Goal: Transaction & Acquisition: Purchase product/service

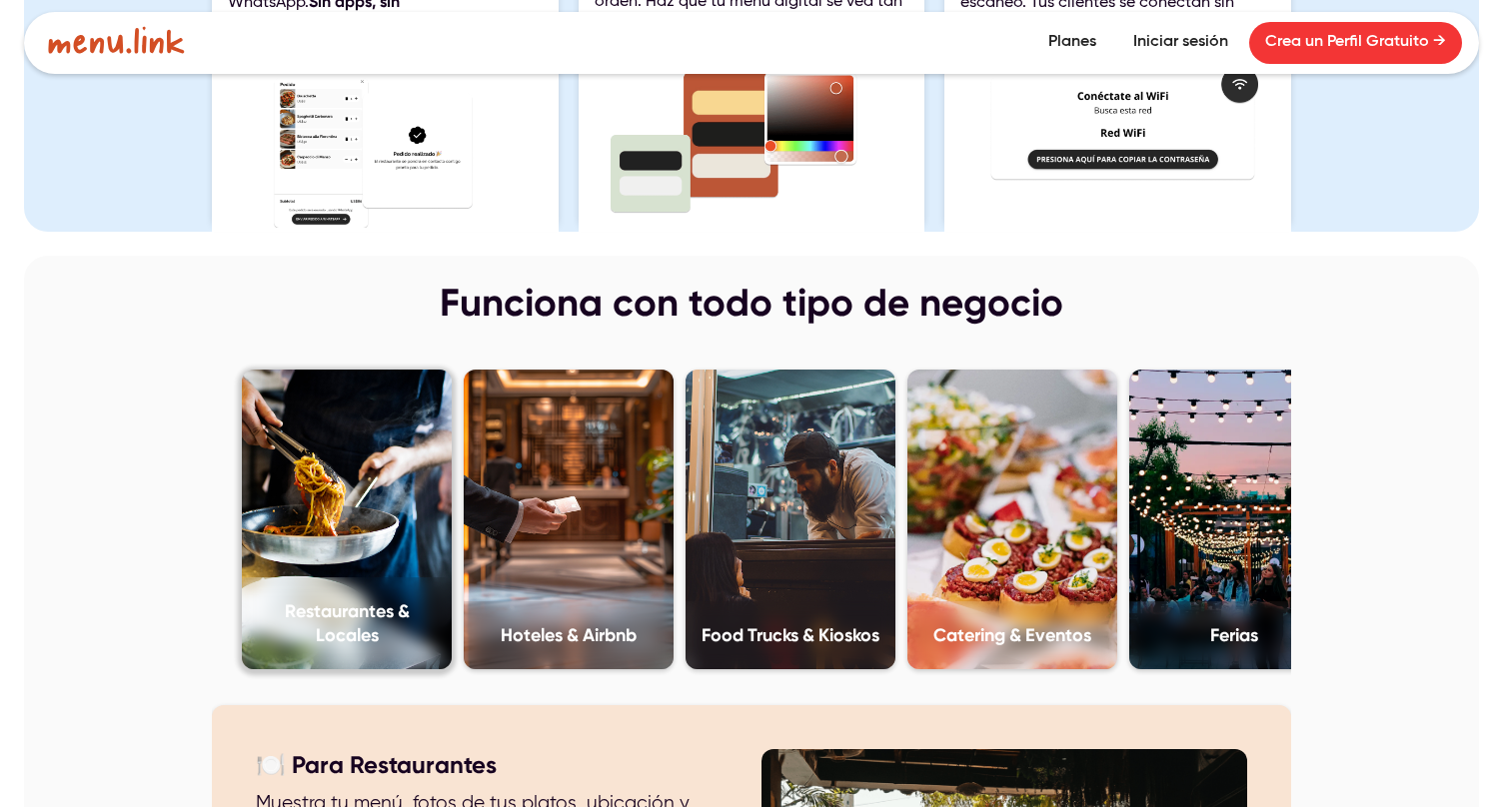
scroll to position [3238, 0]
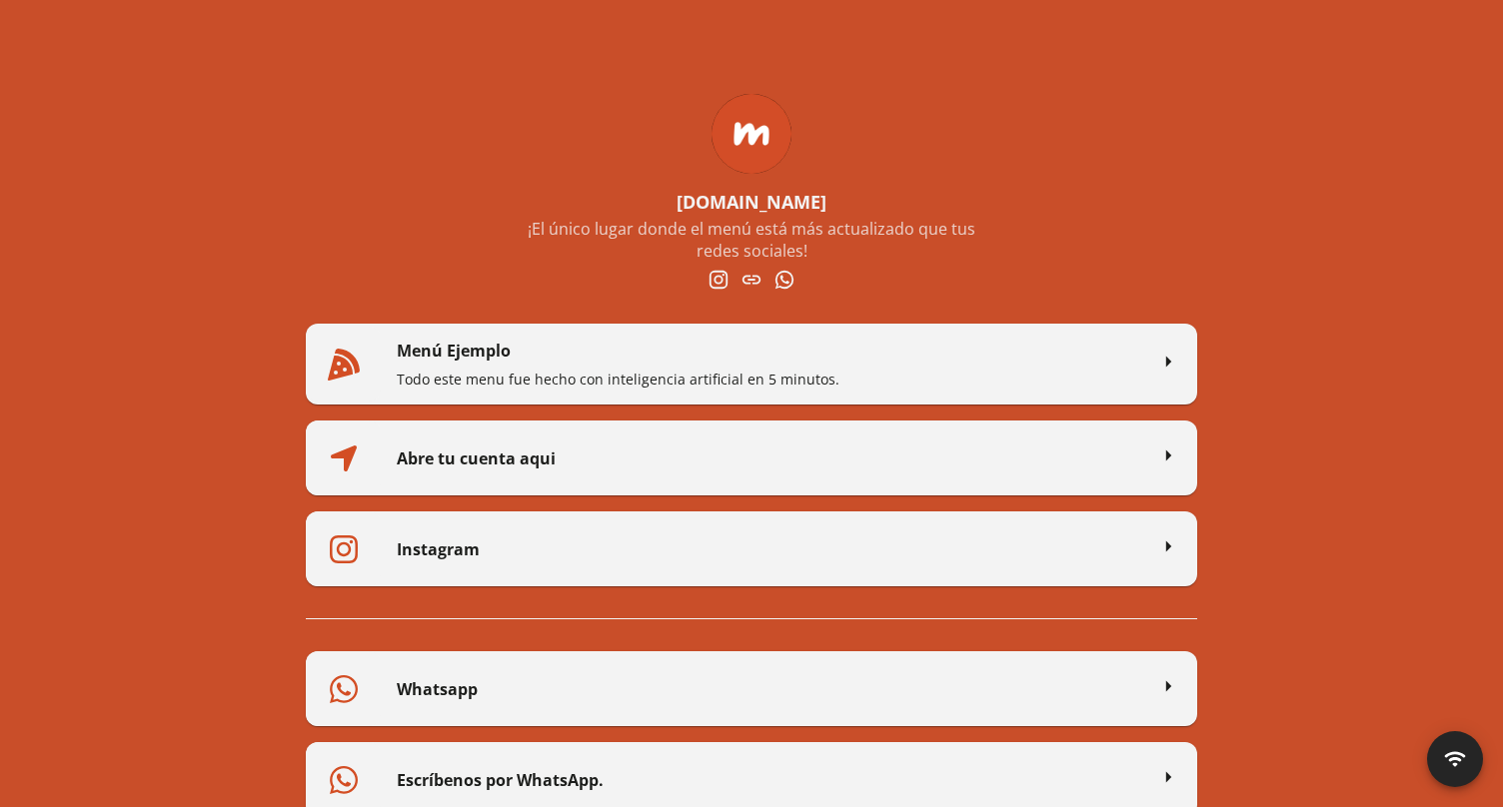
click at [805, 360] on h2 "Menú Ejemplo" at bounding box center [772, 351] width 750 height 22
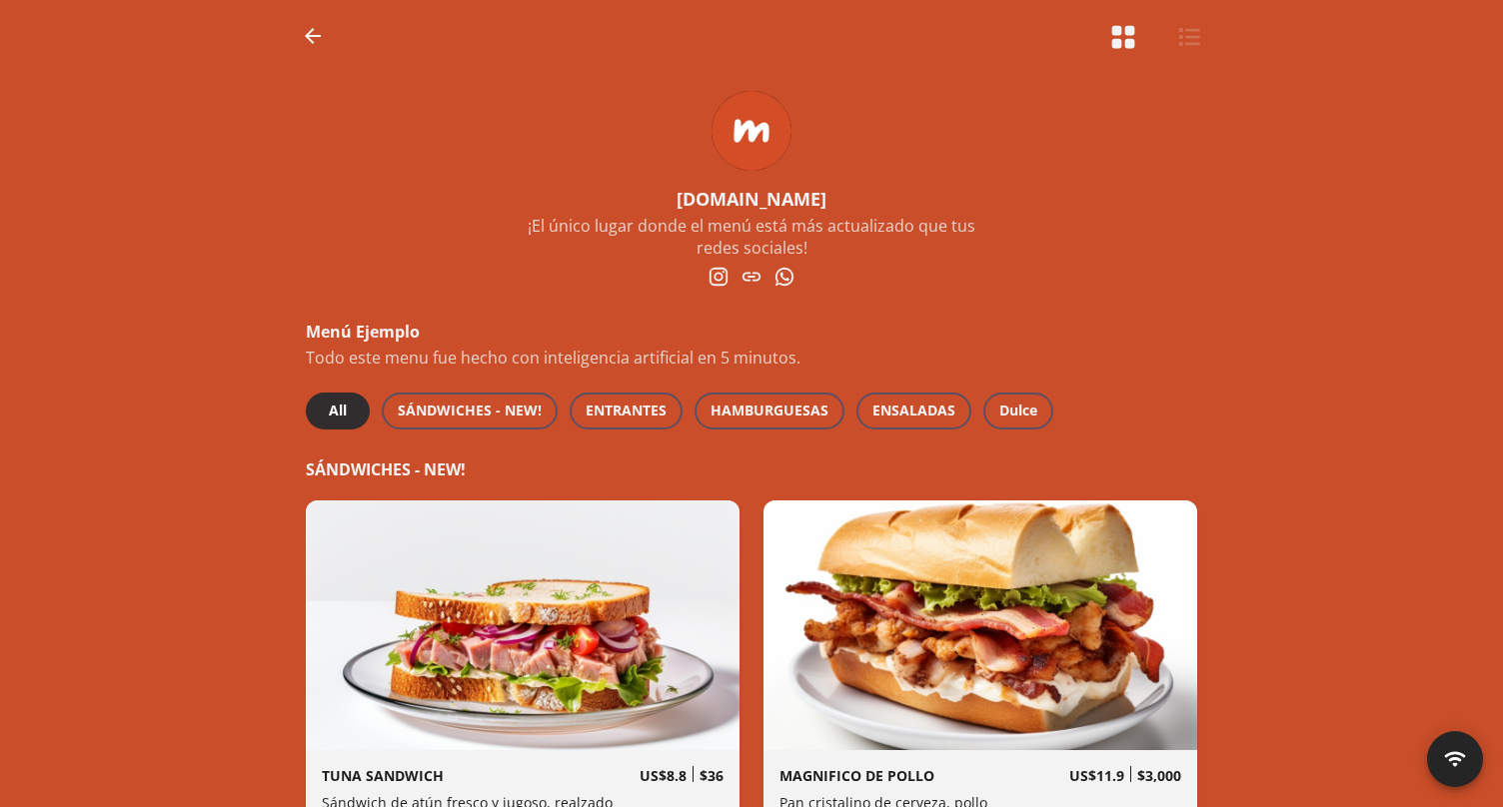
scroll to position [47, 0]
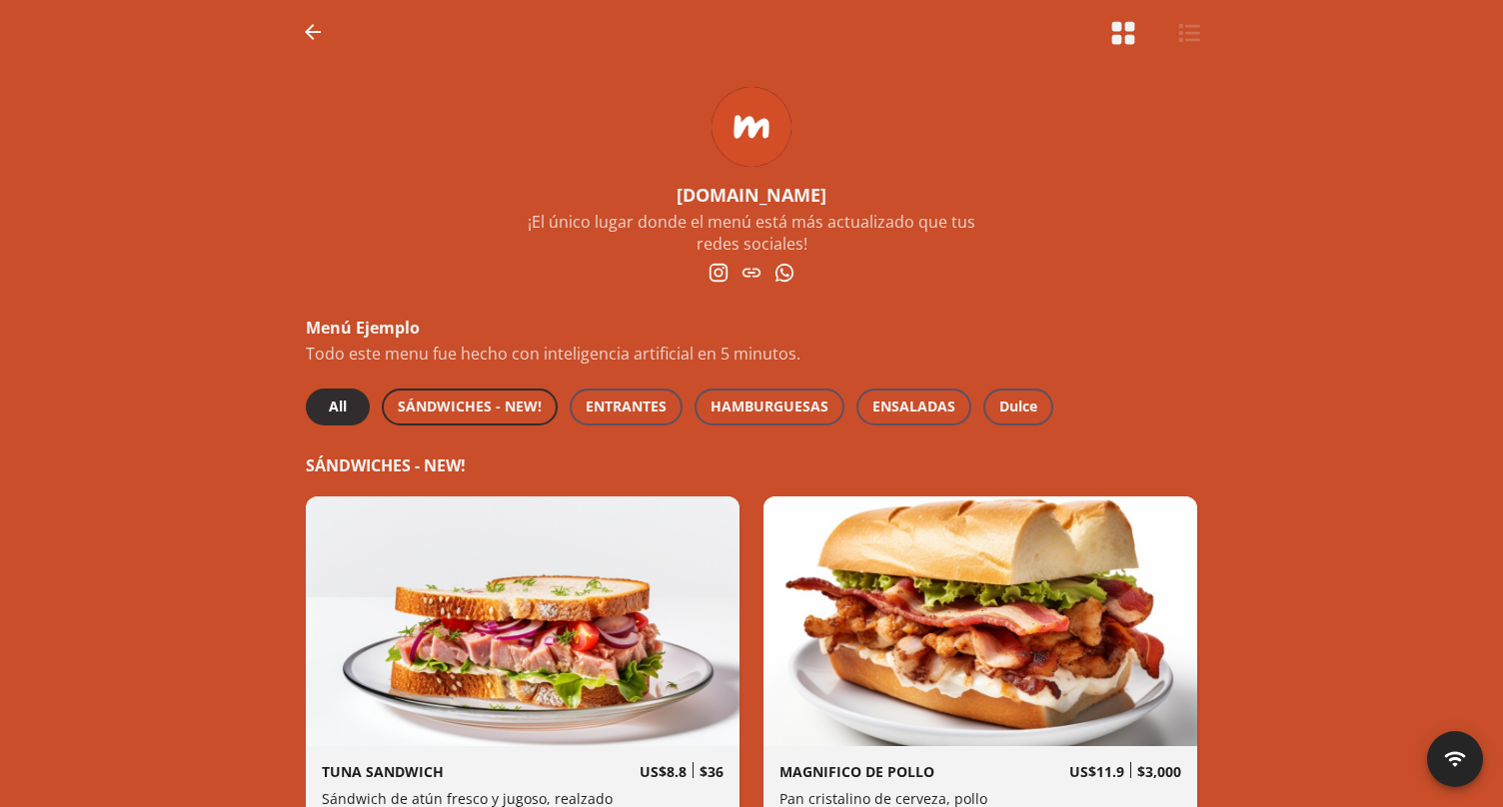
click at [511, 414] on span "SÁNDWICHES - NEW!" at bounding box center [470, 407] width 144 height 25
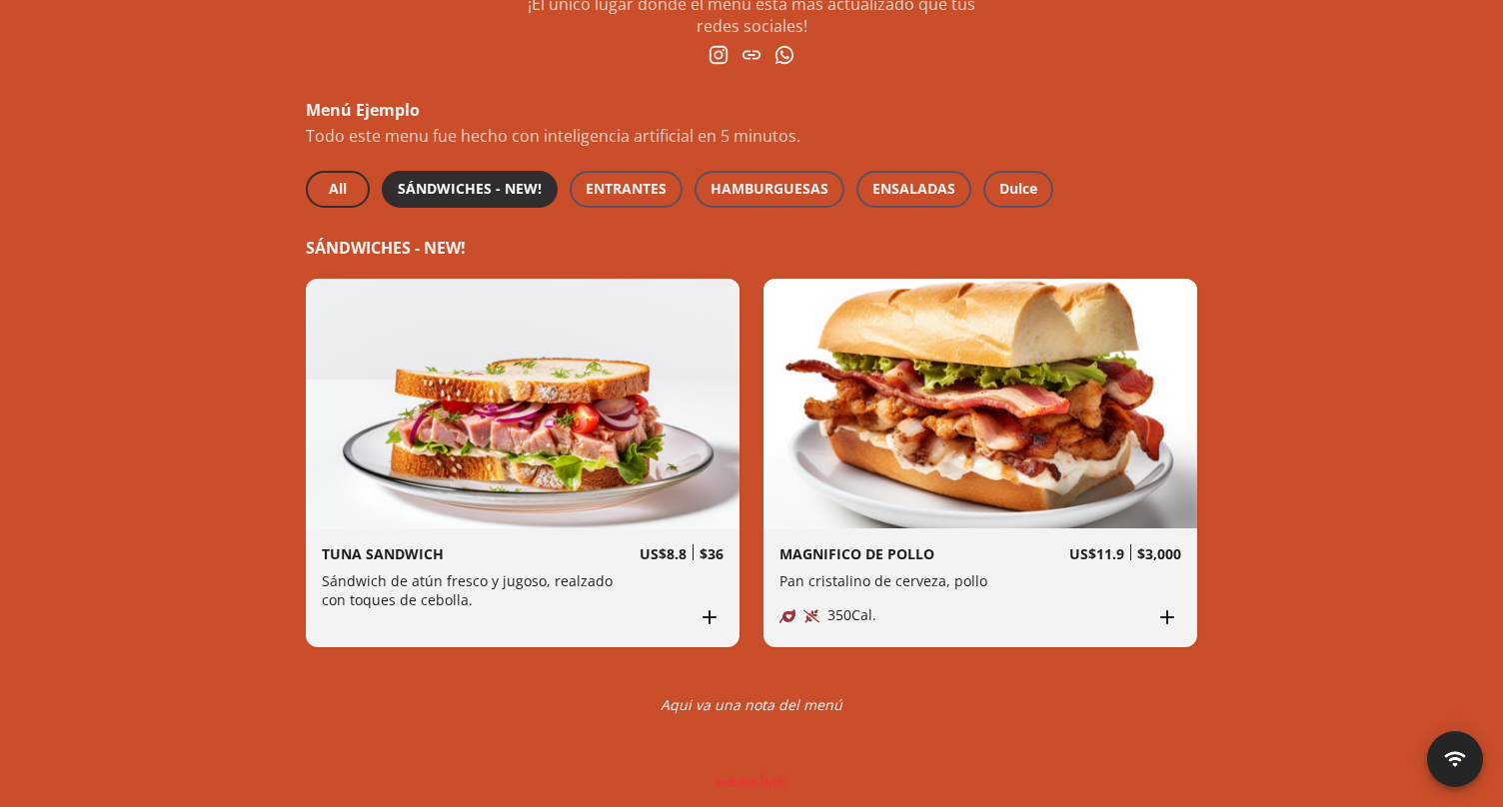
click at [347, 187] on span "All" at bounding box center [338, 189] width 32 height 25
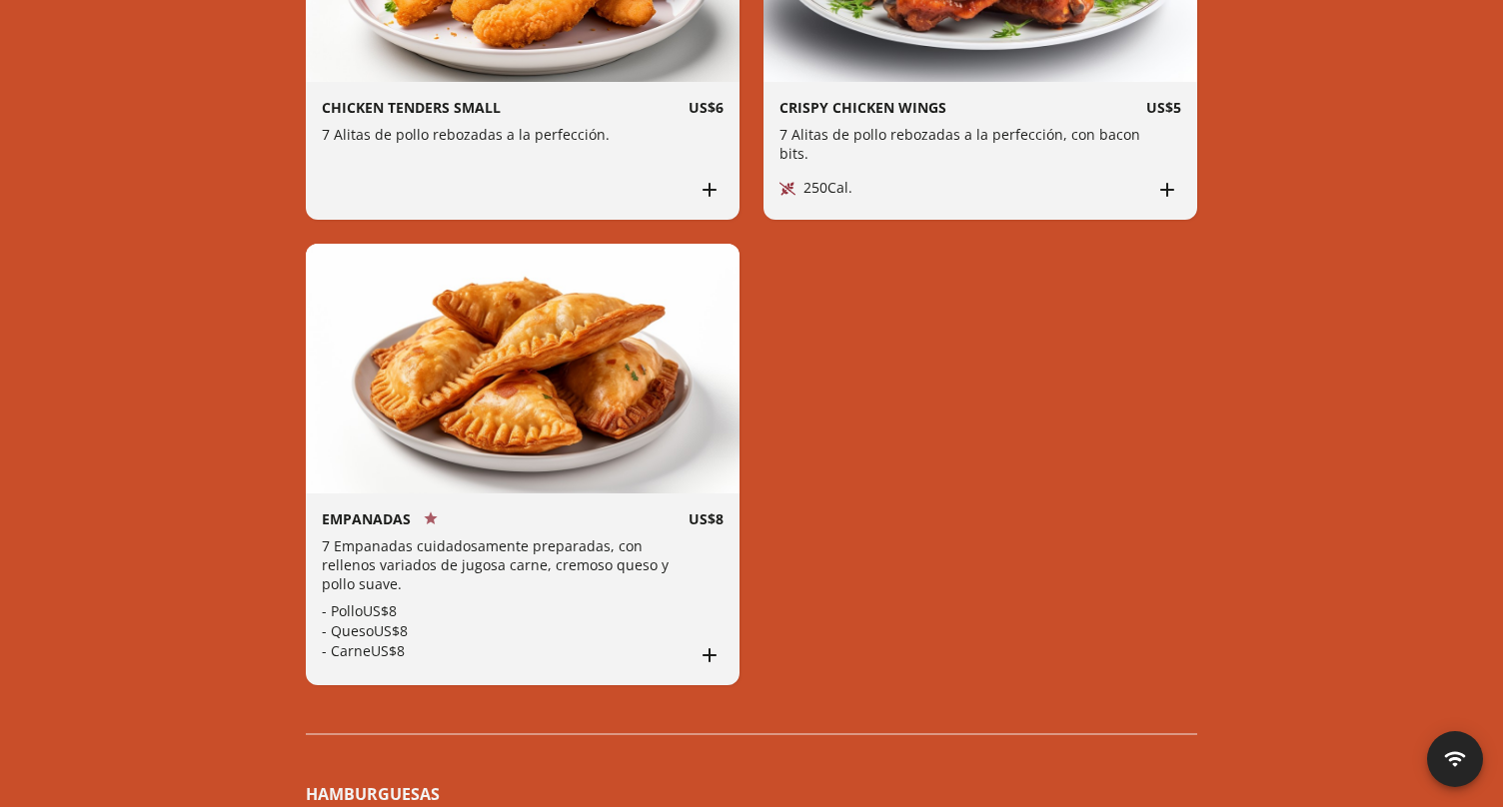
scroll to position [1261, 0]
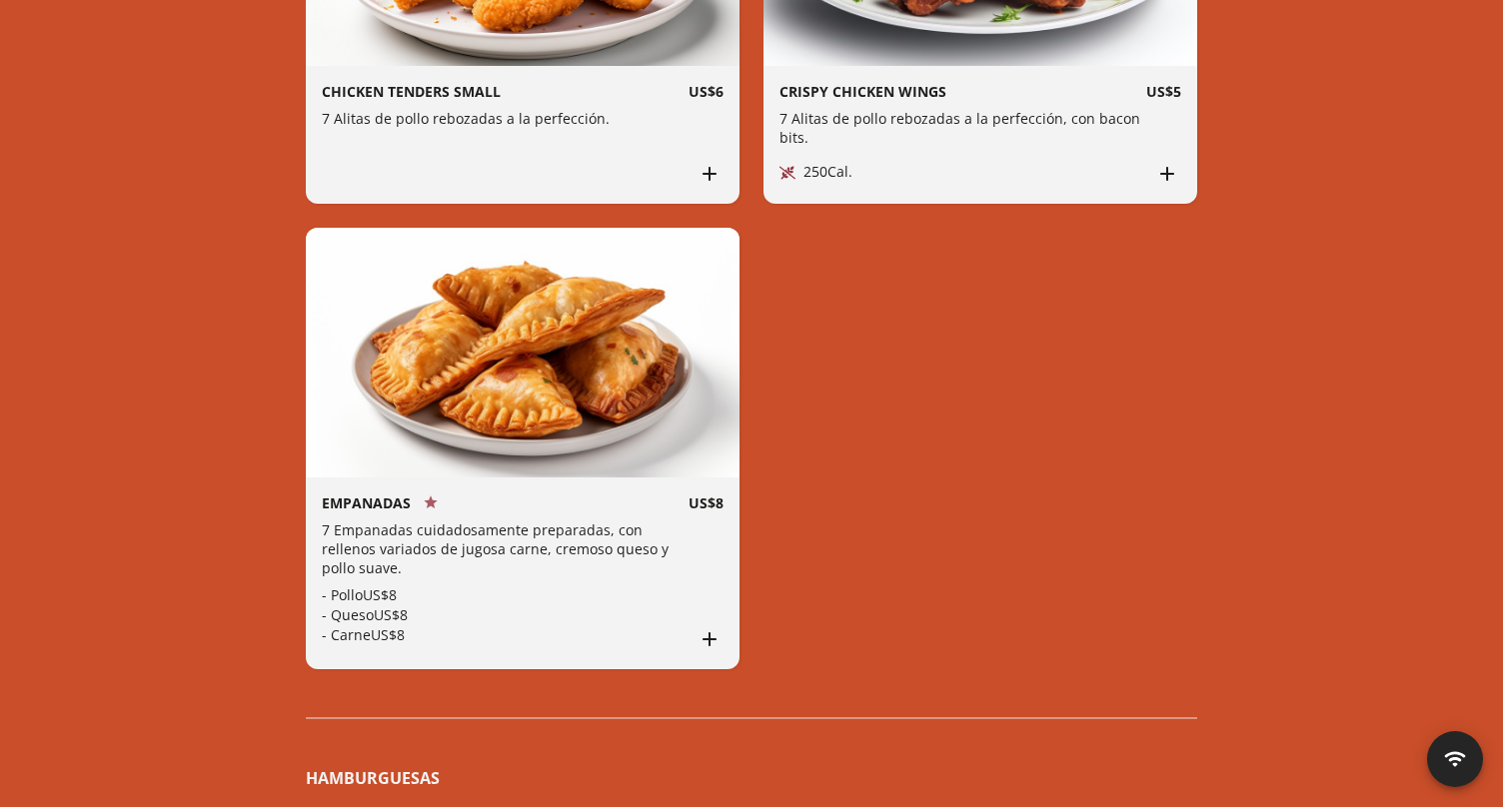
click at [702, 595] on div "US$ 8" at bounding box center [705, 574] width 35 height 160
click at [711, 627] on icon "Add to cart" at bounding box center [709, 639] width 24 height 24
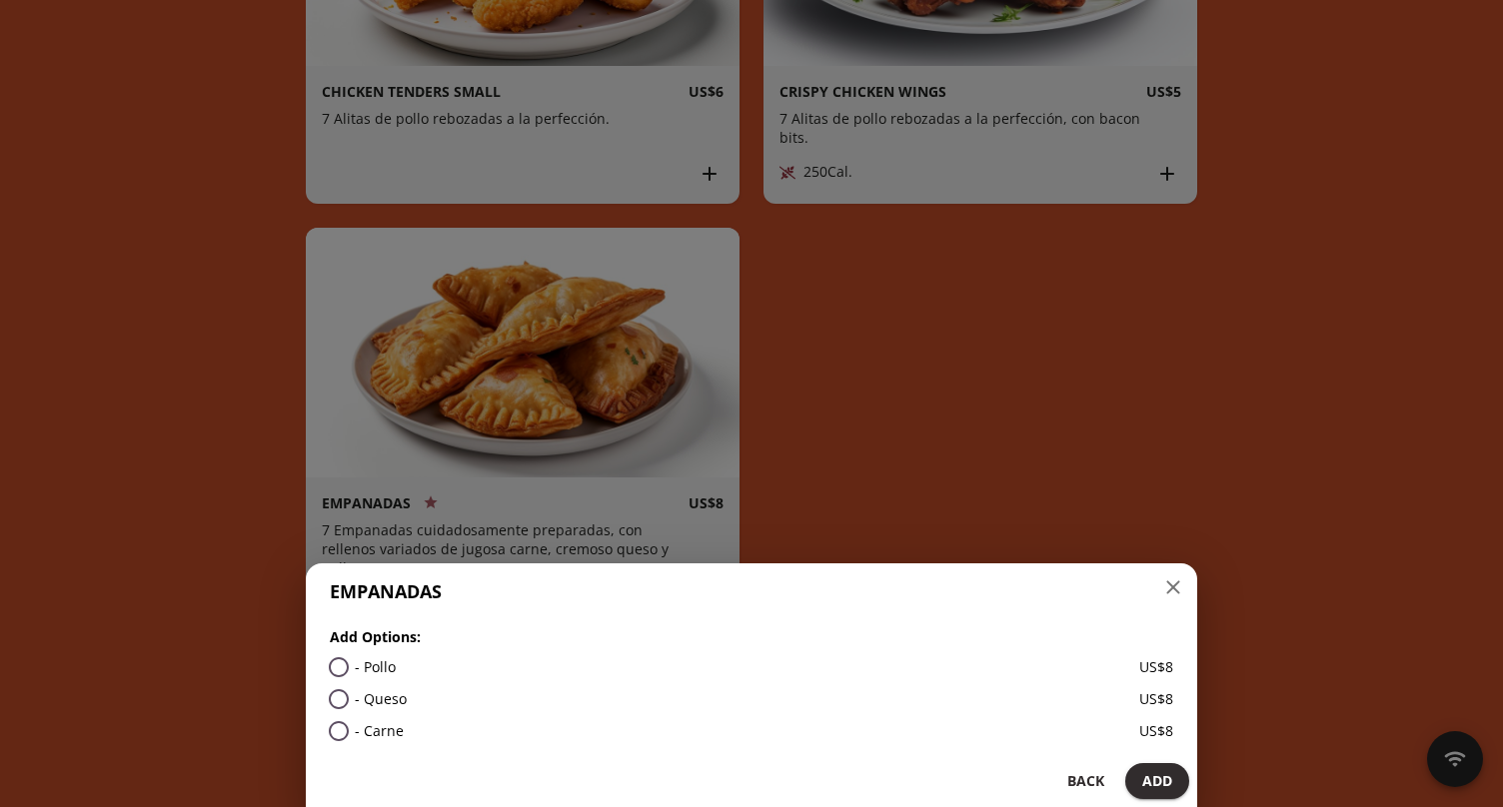
click at [1157, 775] on span "Add" at bounding box center [1157, 781] width 32 height 25
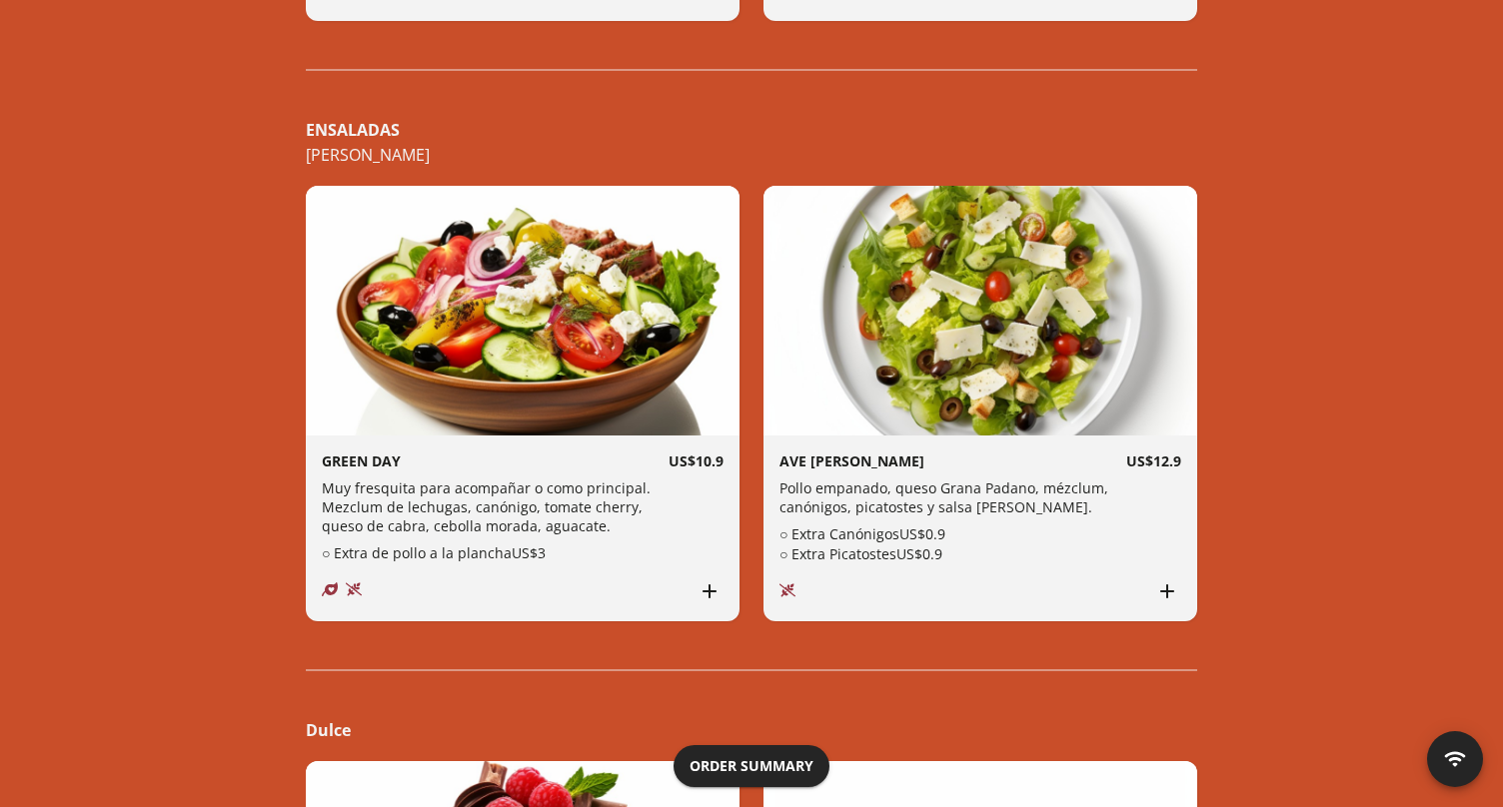
scroll to position [2451, 0]
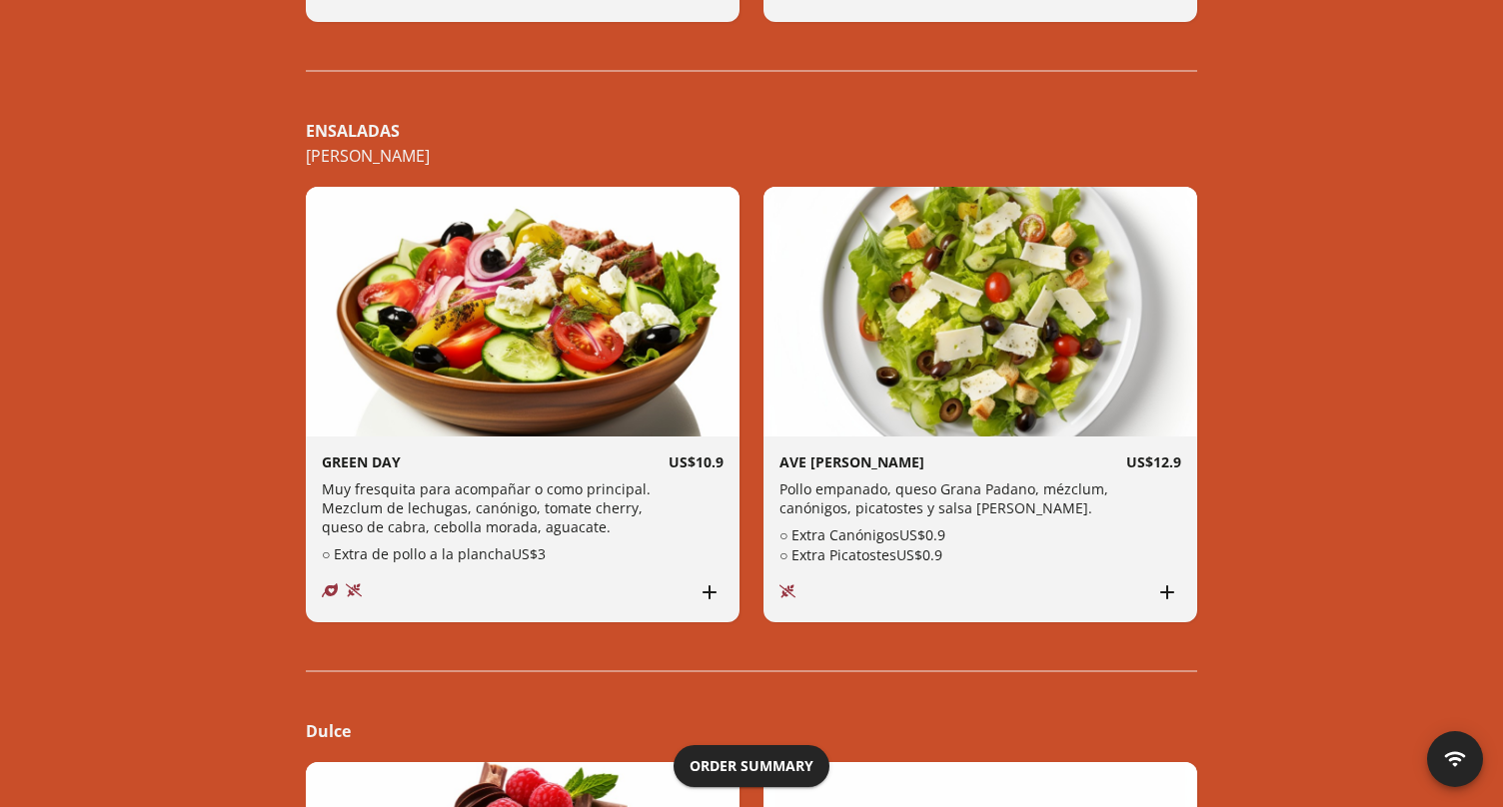
click at [1179, 587] on button "Add to cart" at bounding box center [1167, 593] width 28 height 28
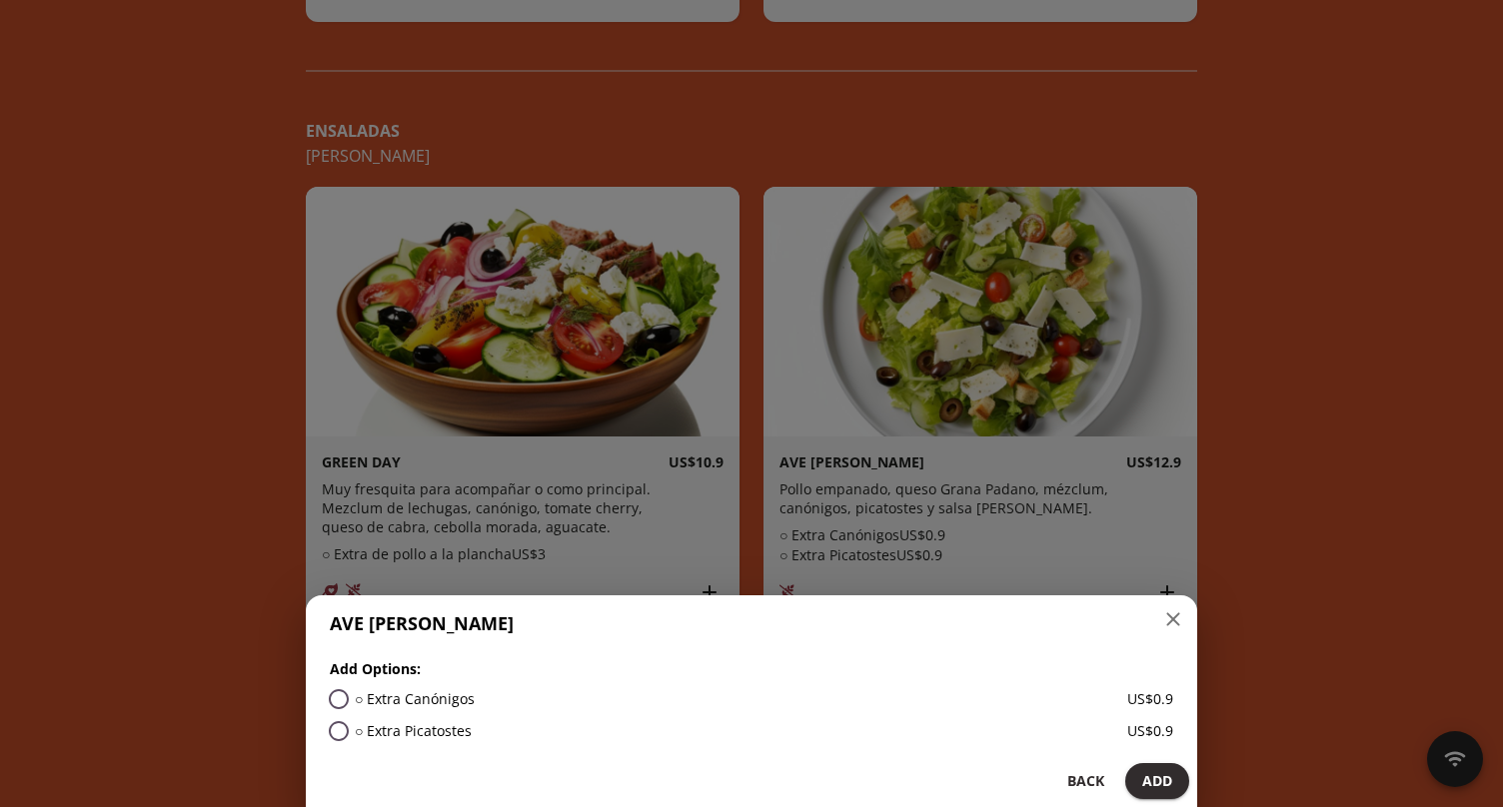
click at [1142, 732] on h6 "US$ 0.9" at bounding box center [1150, 730] width 46 height 19
click at [450, 734] on h6 "○ Extra Picatostes" at bounding box center [413, 730] width 117 height 19
click at [1159, 776] on span "Add" at bounding box center [1157, 781] width 32 height 25
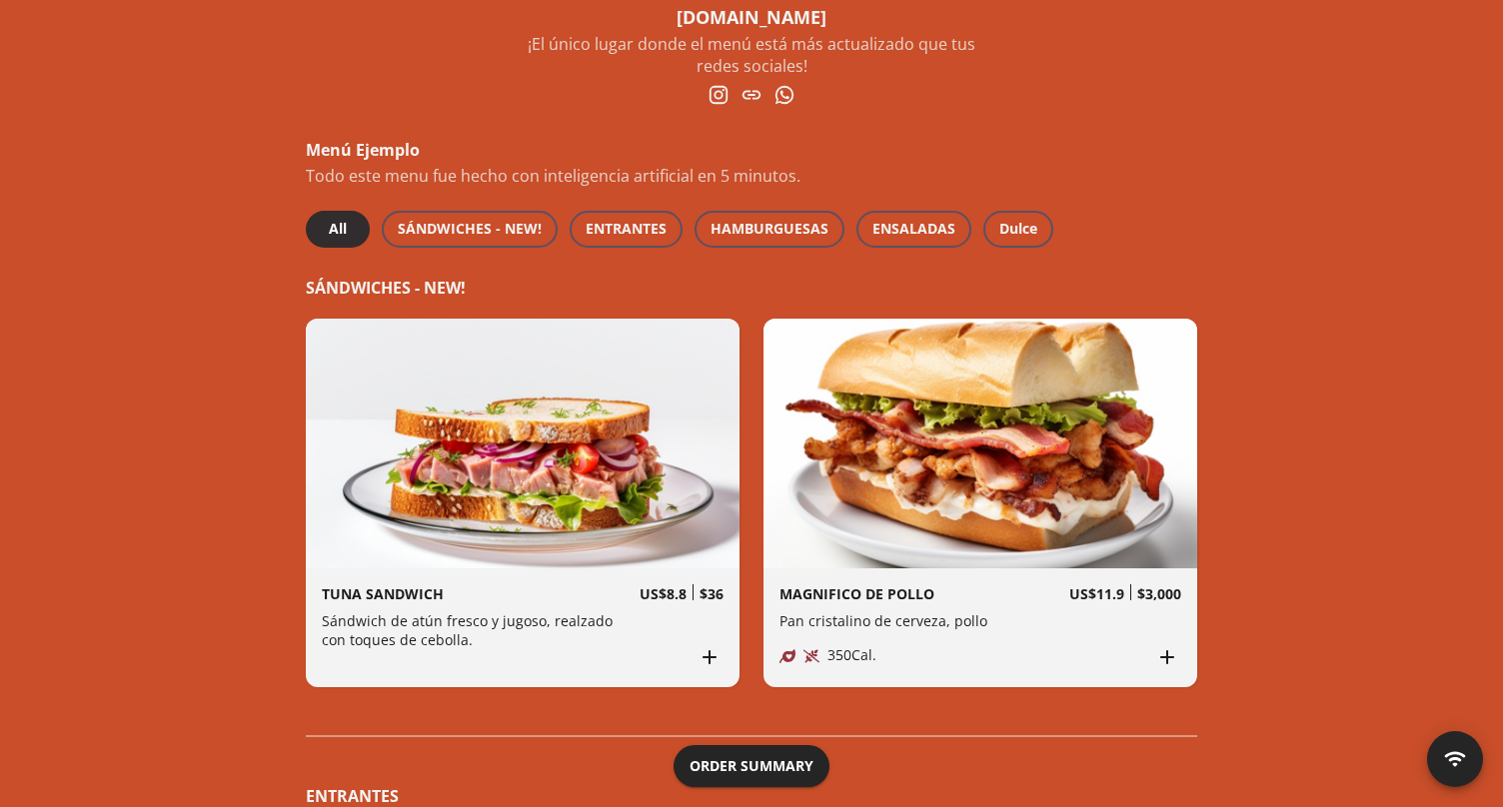
scroll to position [0, 0]
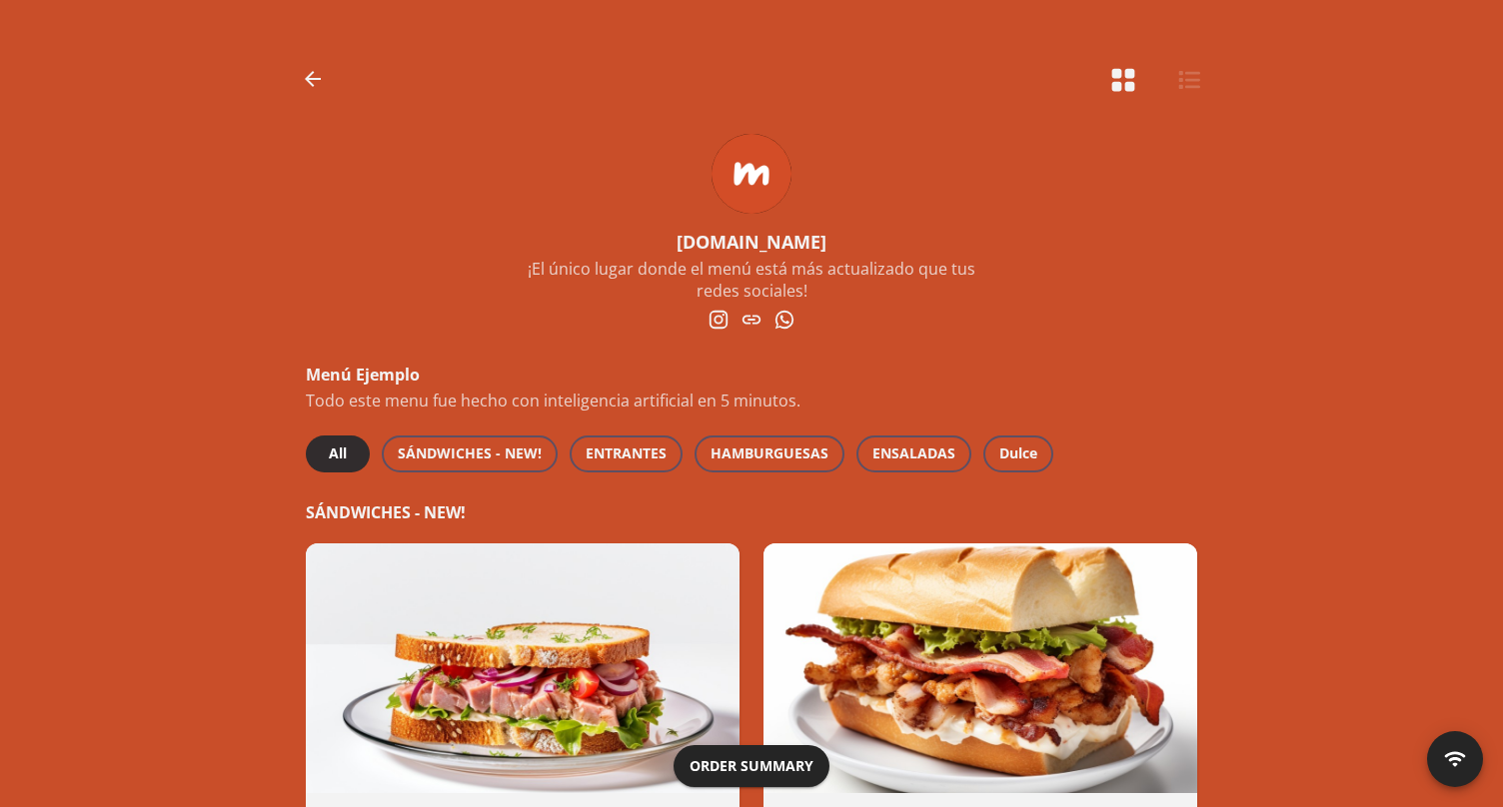
click at [753, 766] on span "Order Summary" at bounding box center [751, 766] width 124 height 25
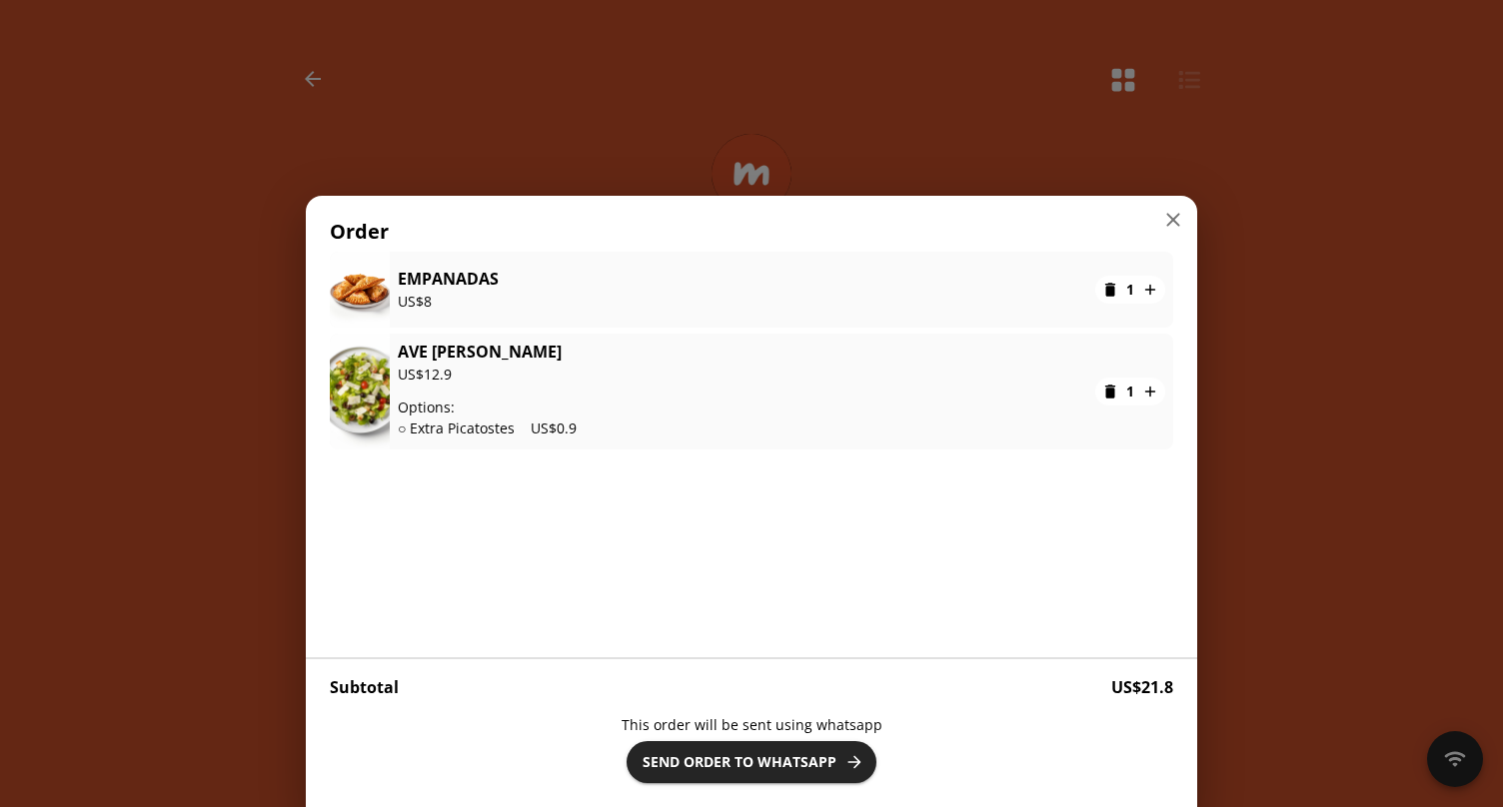
click at [782, 775] on button "Send Order to Whatsapp" at bounding box center [751, 762] width 250 height 42
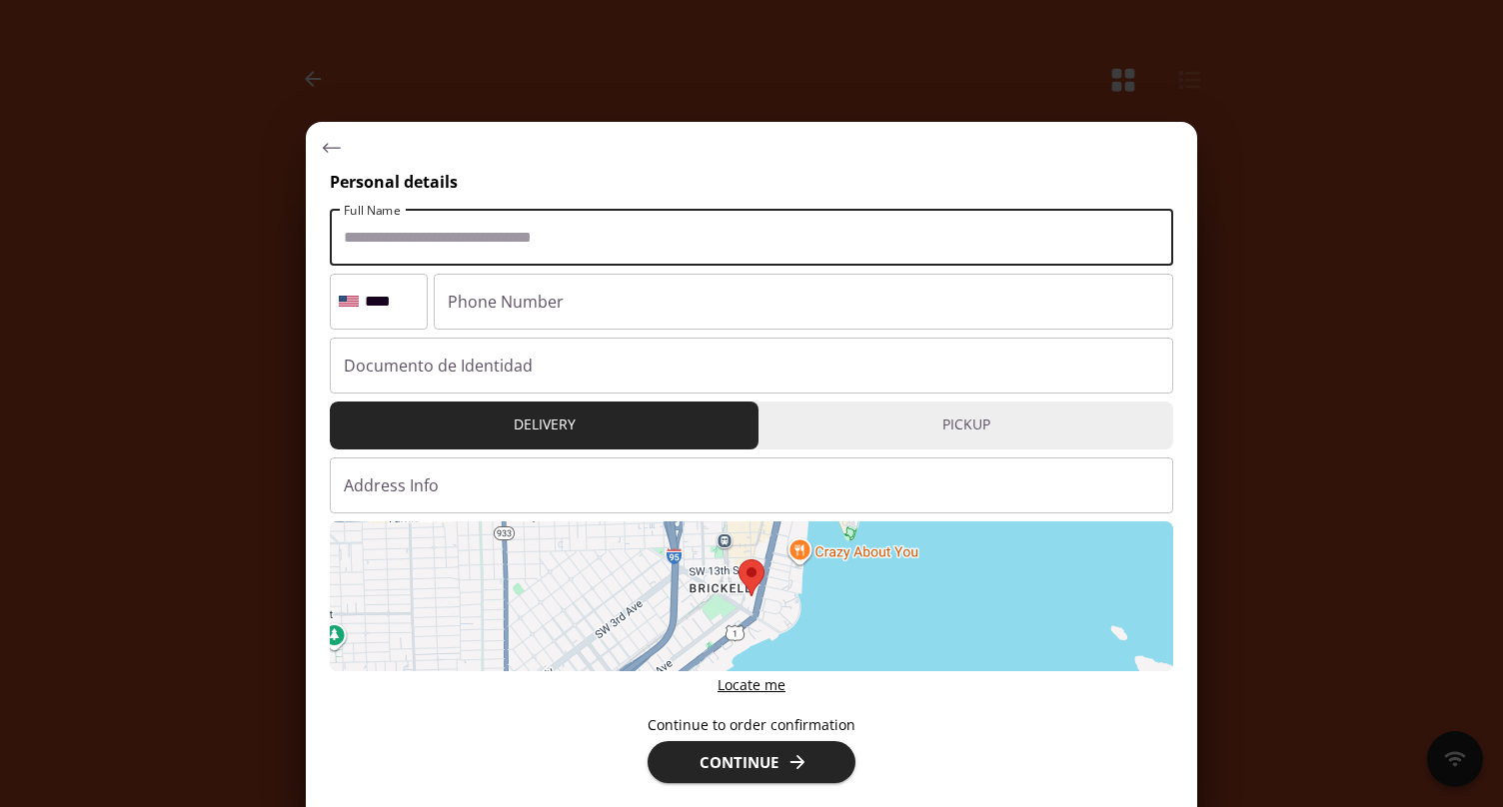
click at [900, 440] on button "Pickup" at bounding box center [965, 426] width 415 height 48
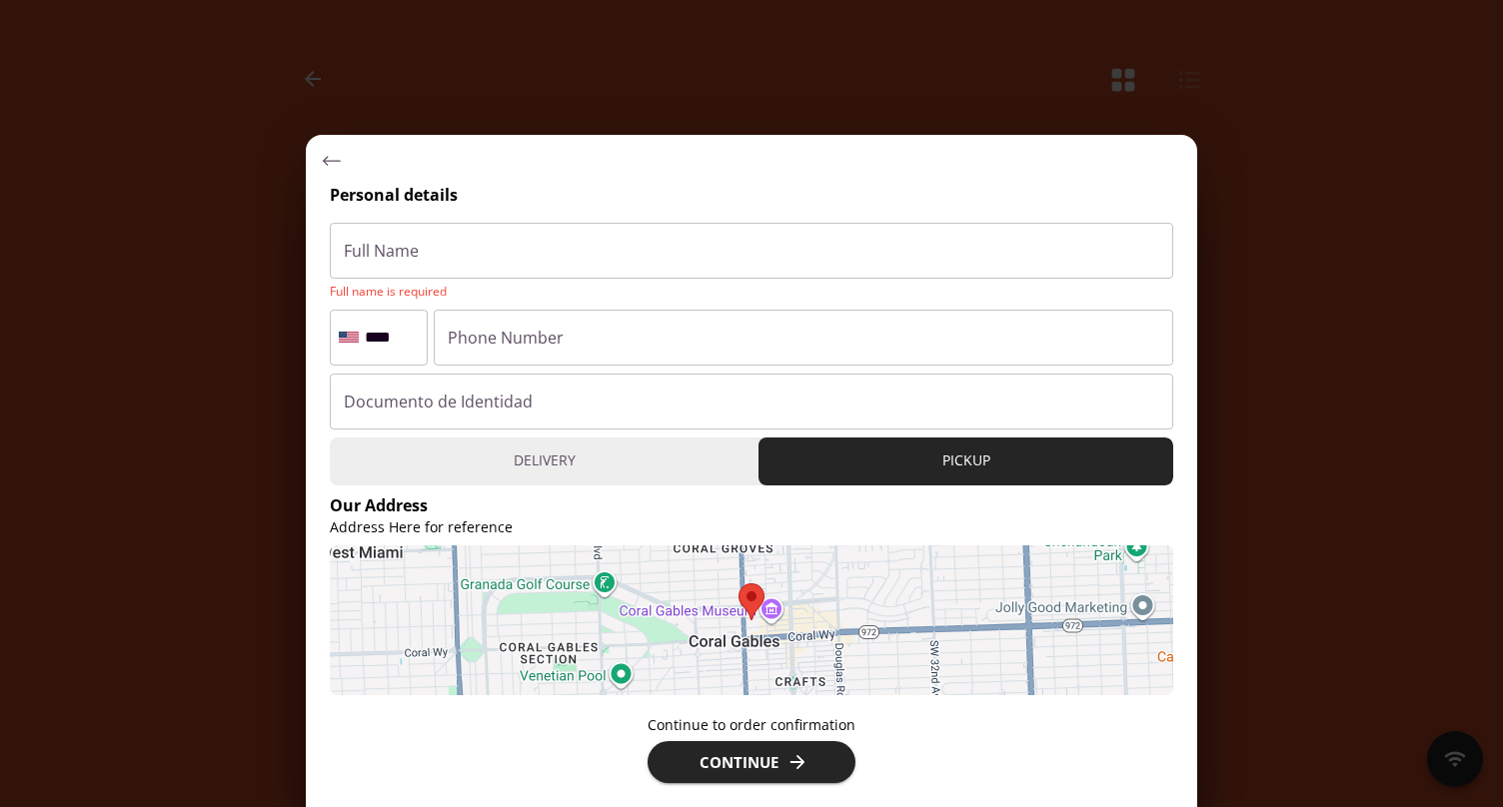
click at [598, 445] on button "Delivery" at bounding box center [544, 462] width 429 height 48
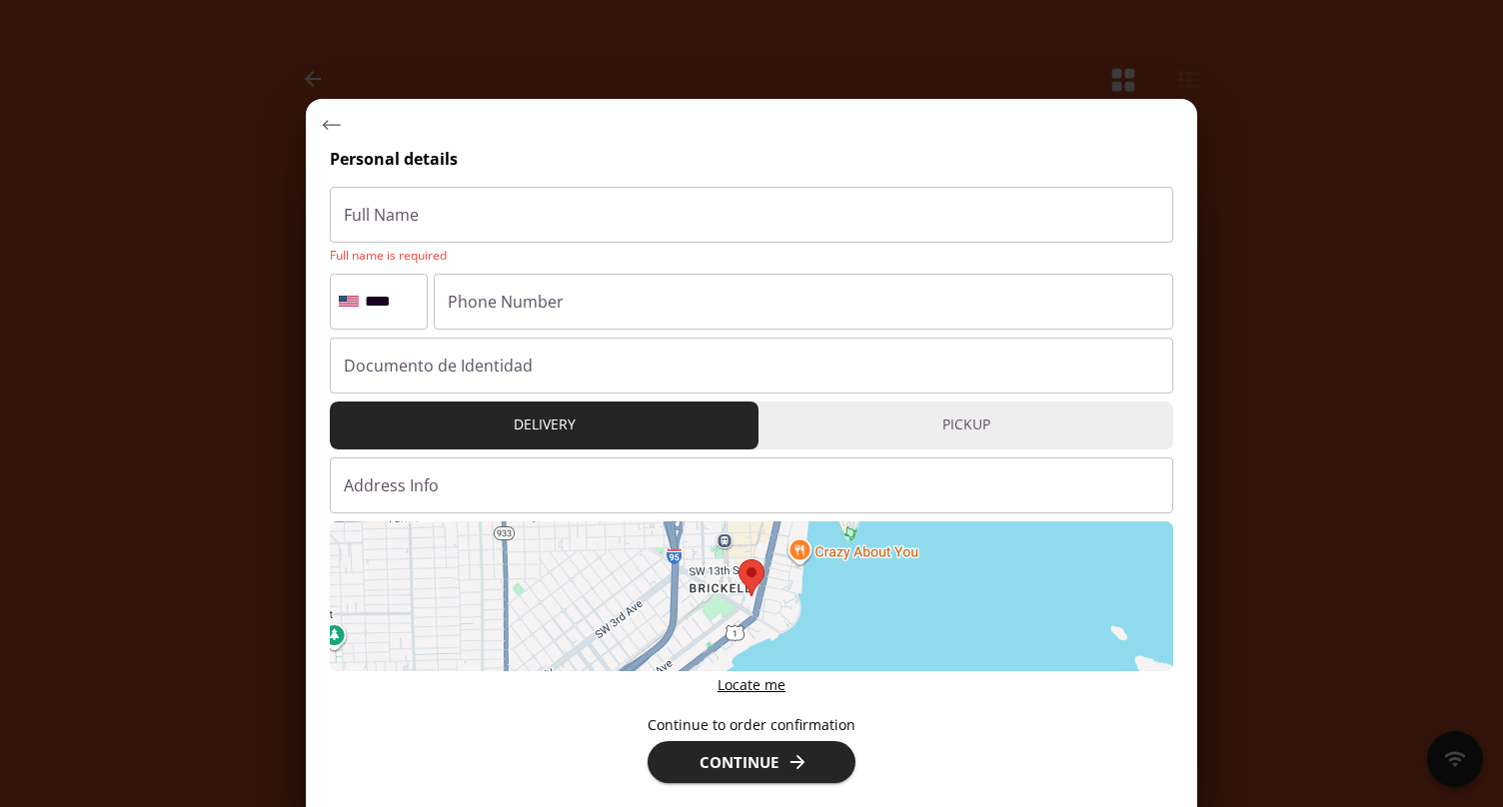
click at [928, 415] on span "Pickup" at bounding box center [965, 425] width 391 height 25
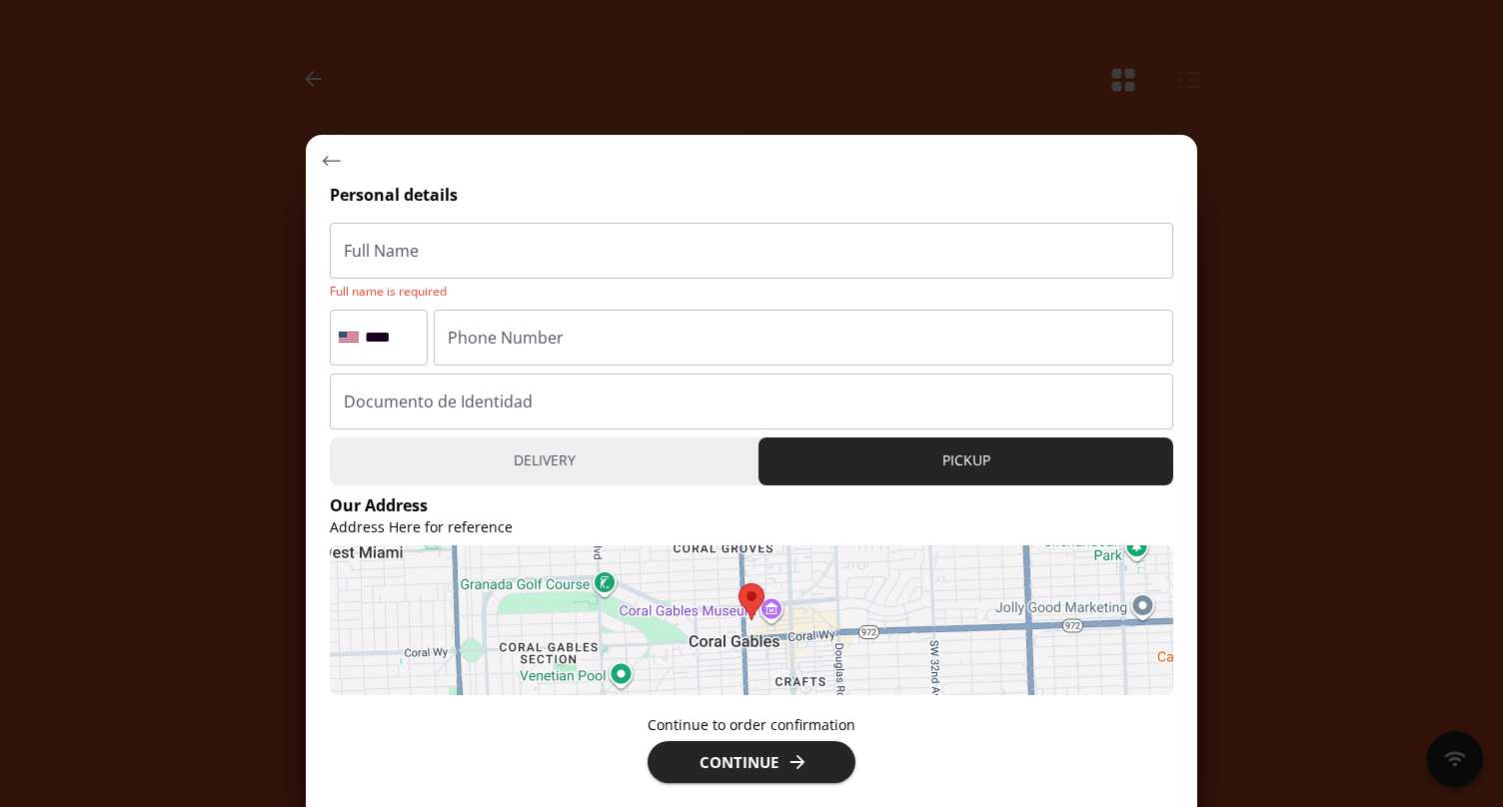
click at [655, 480] on button "Delivery" at bounding box center [544, 462] width 429 height 48
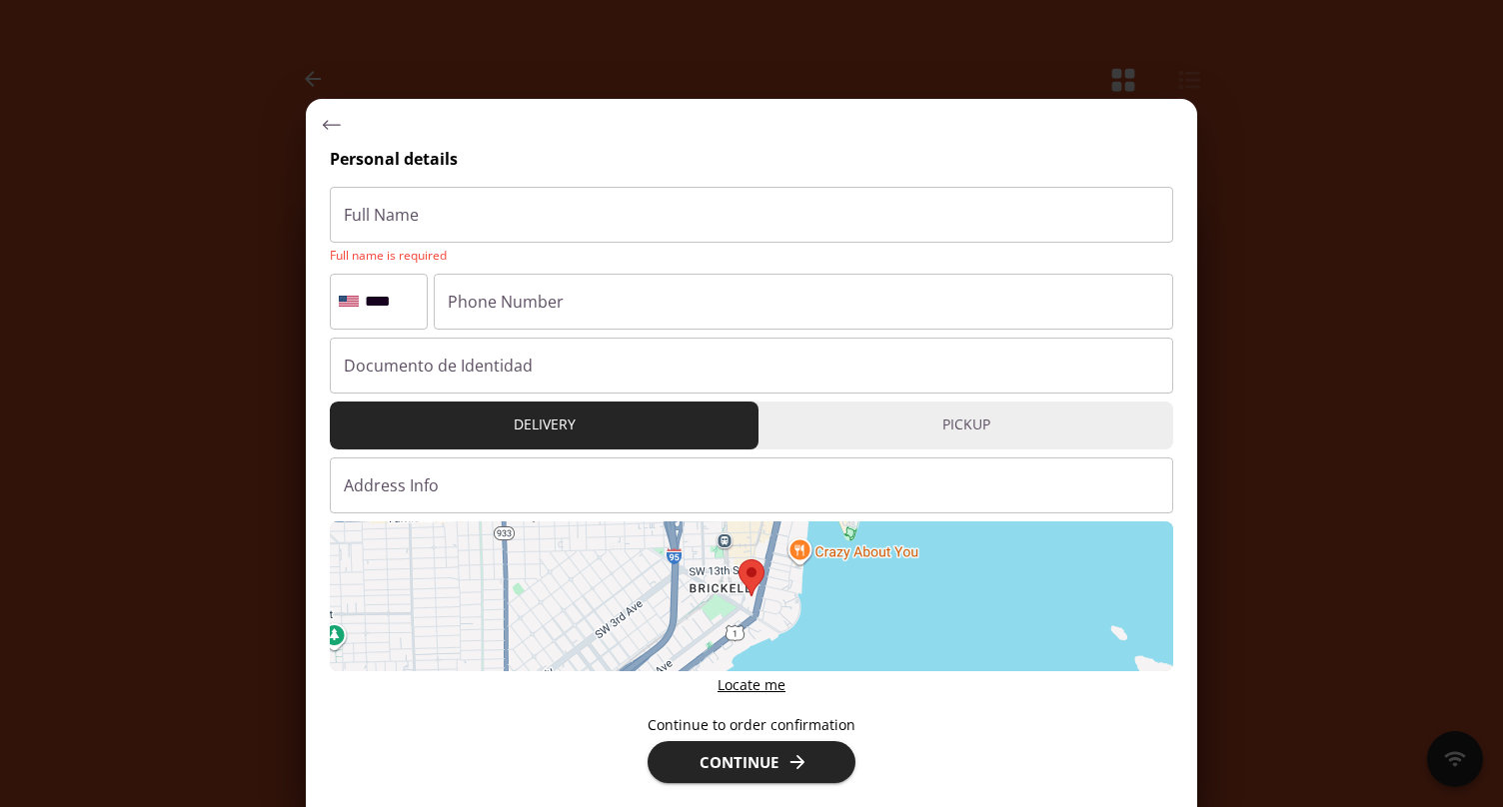
click at [448, 367] on input "text" at bounding box center [751, 366] width 843 height 56
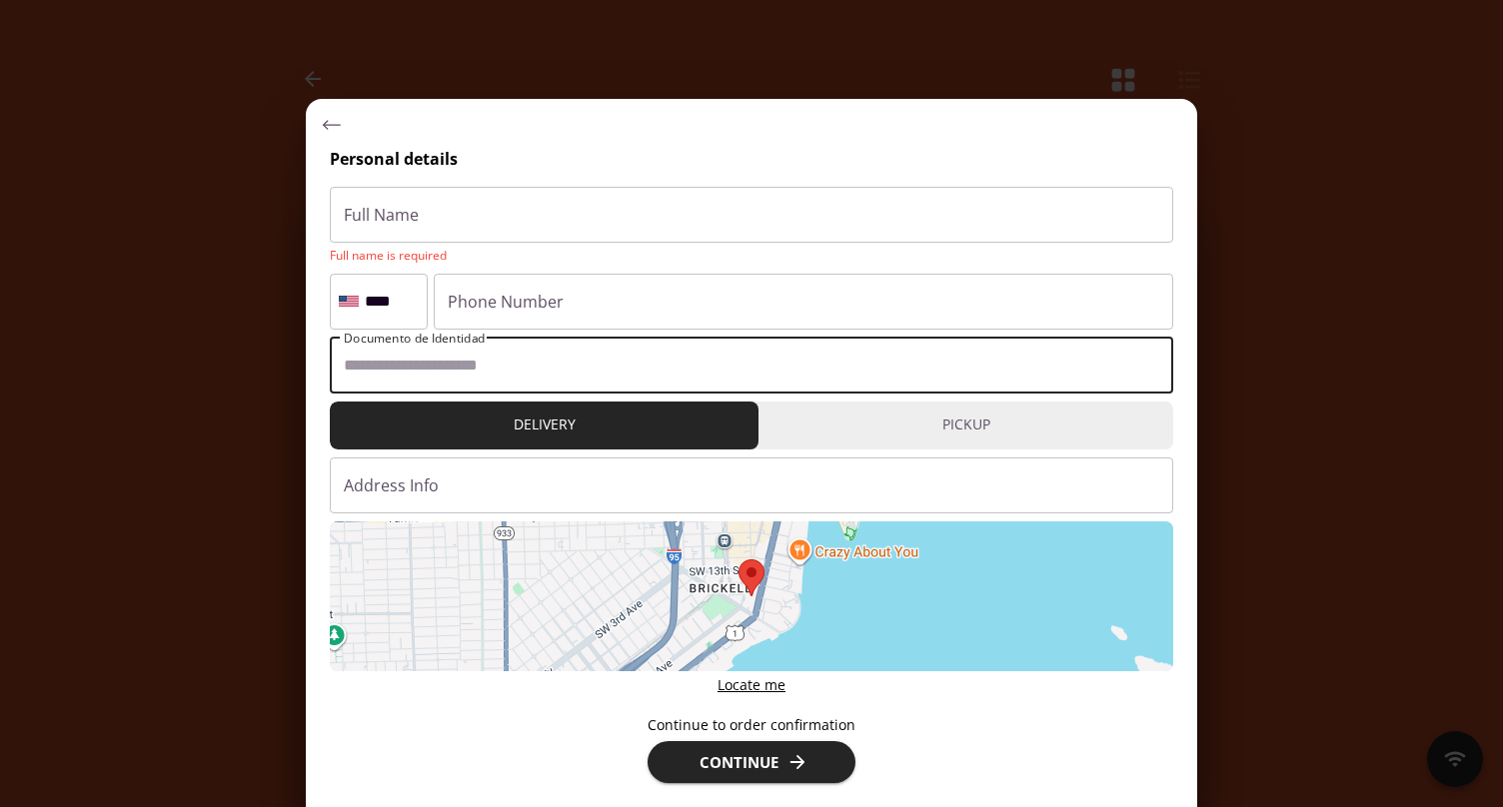
click at [400, 307] on input "****" at bounding box center [390, 302] width 58 height 38
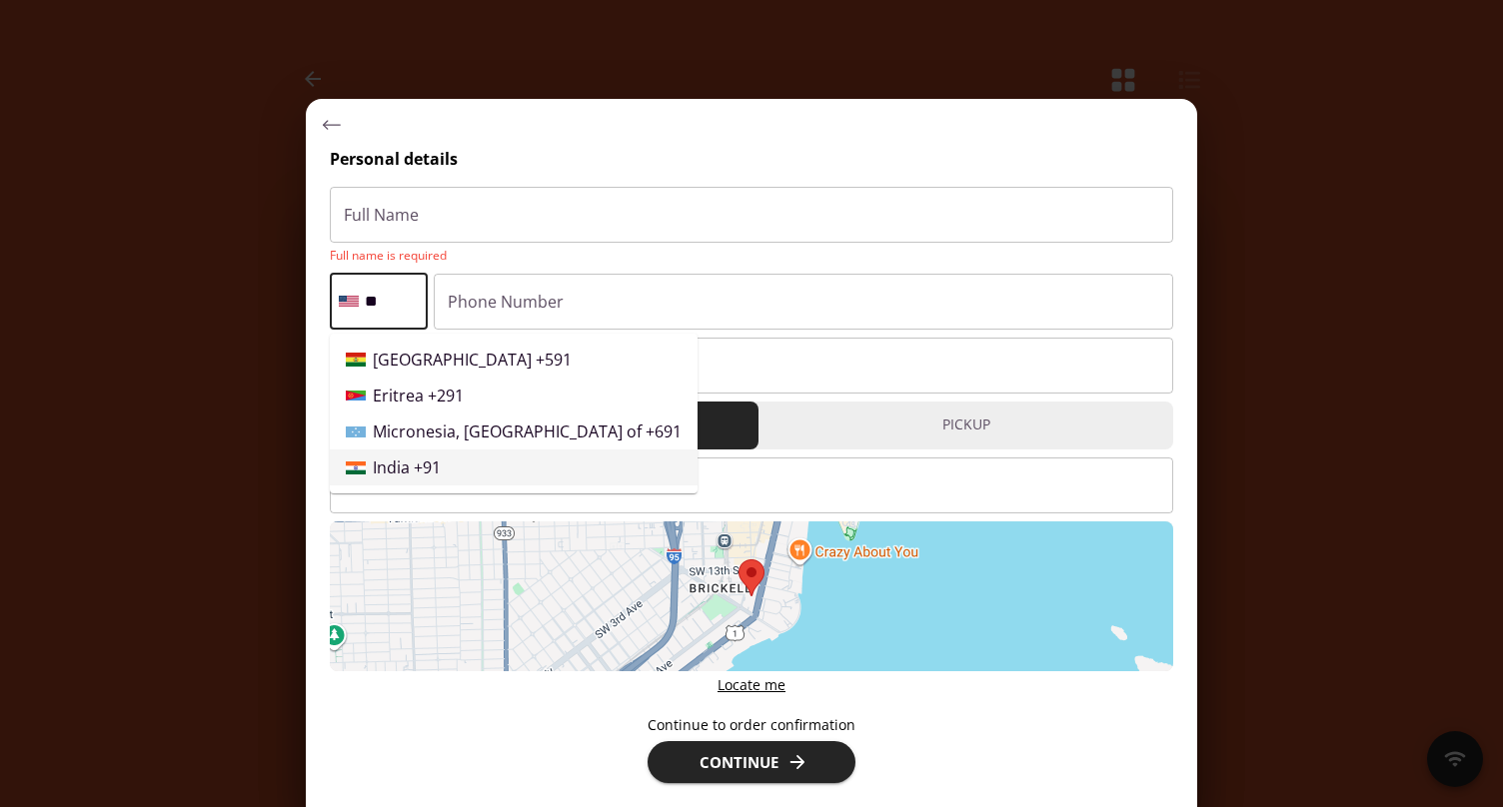
click at [425, 464] on div "India +91" at bounding box center [407, 468] width 68 height 24
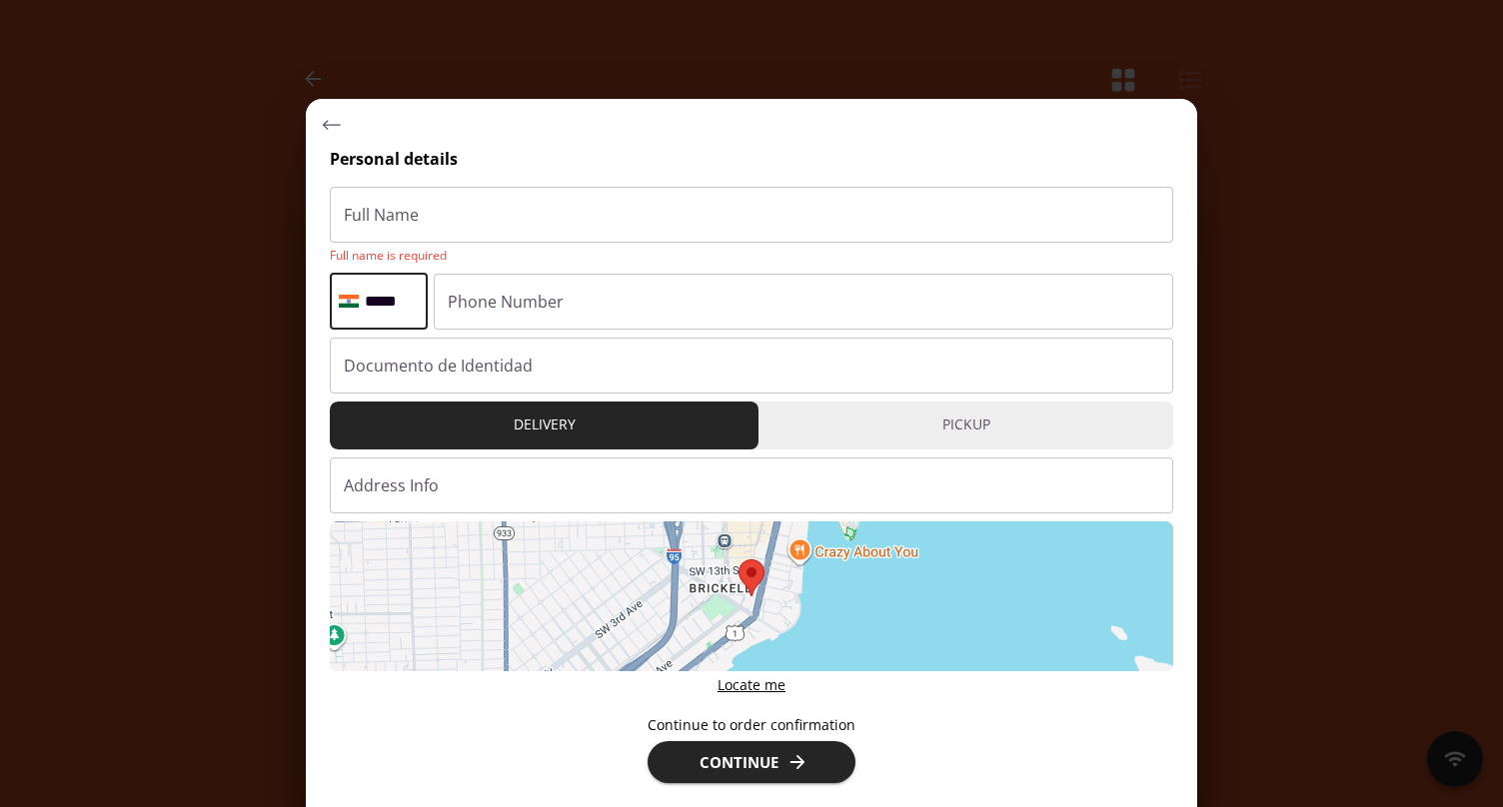
type input "*****"
click at [514, 312] on input "number" at bounding box center [803, 302] width 739 height 56
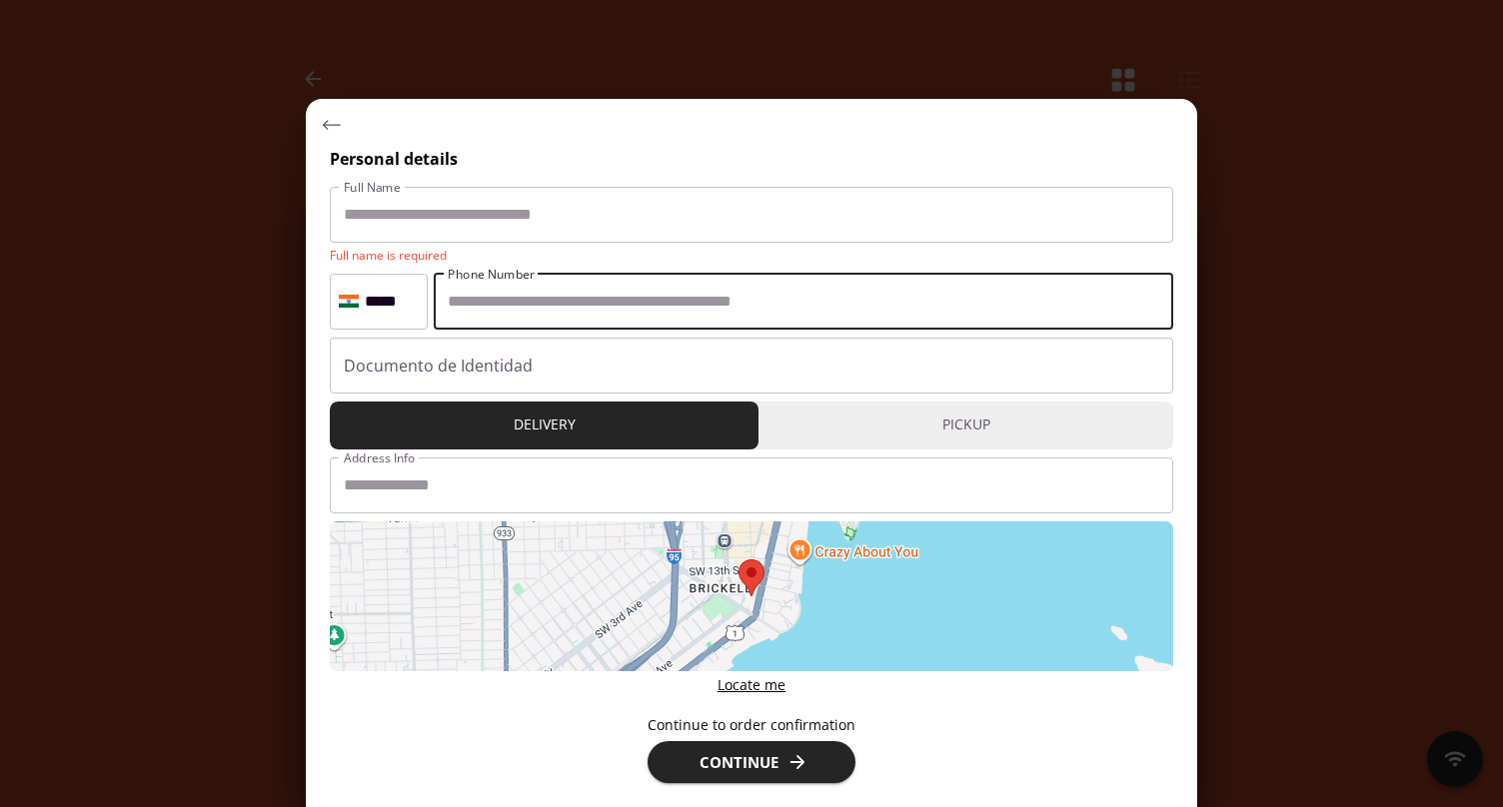
type input "**********"
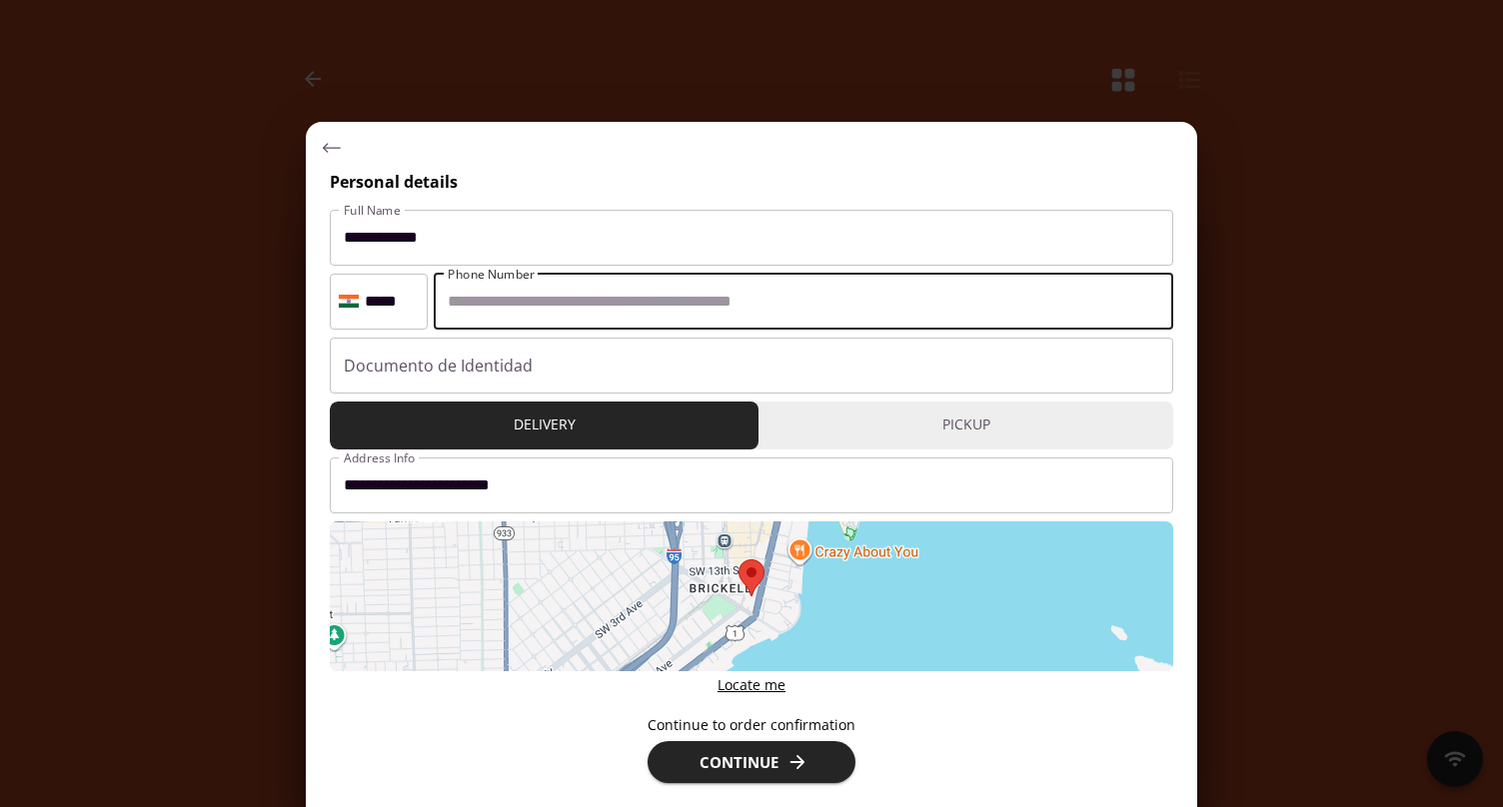
click at [454, 298] on input "**********" at bounding box center [803, 302] width 739 height 56
type input "**********"
click at [440, 366] on input "text" at bounding box center [751, 366] width 843 height 56
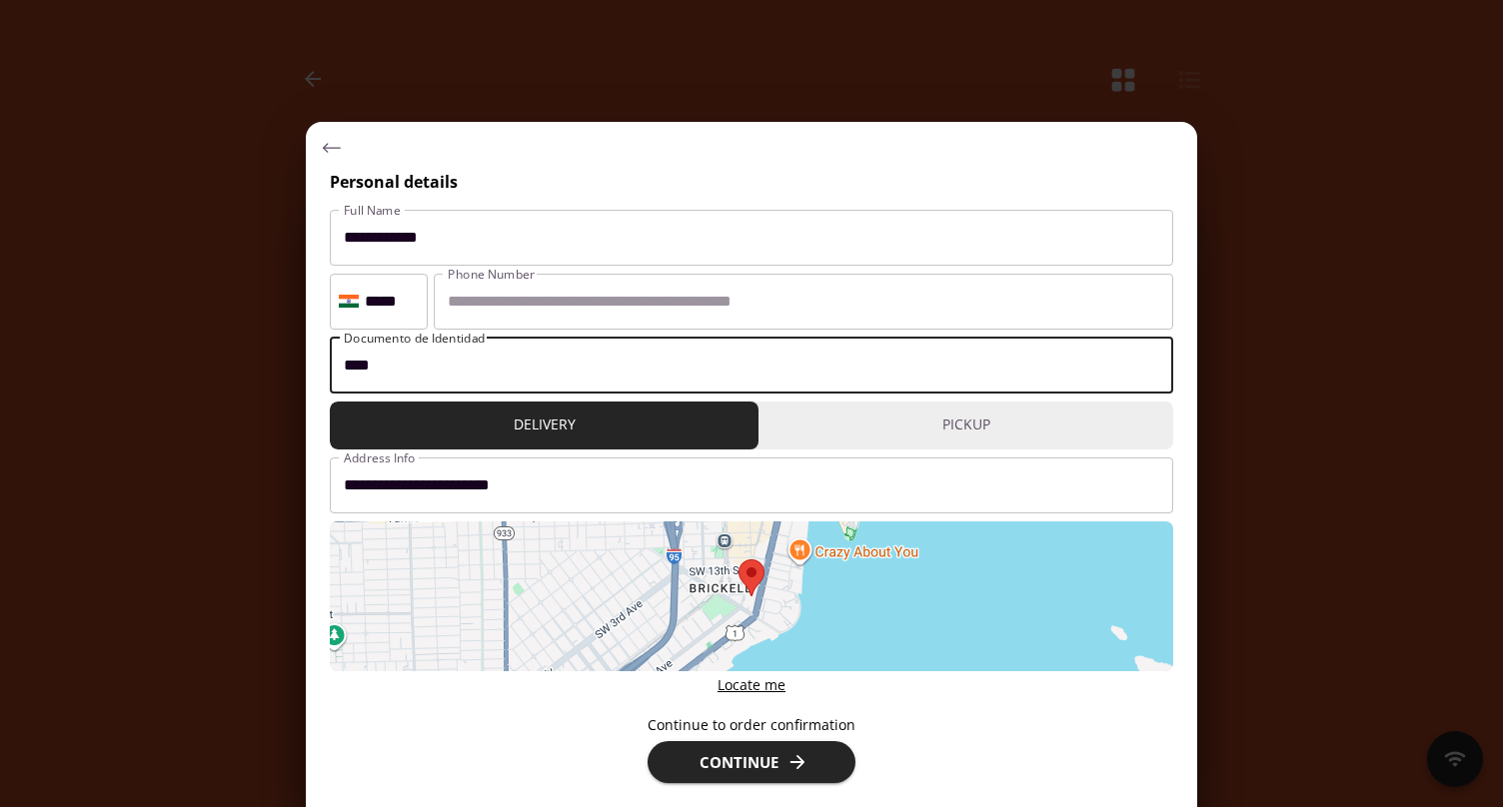
type input "****"
click at [554, 486] on input "**********" at bounding box center [751, 486] width 843 height 56
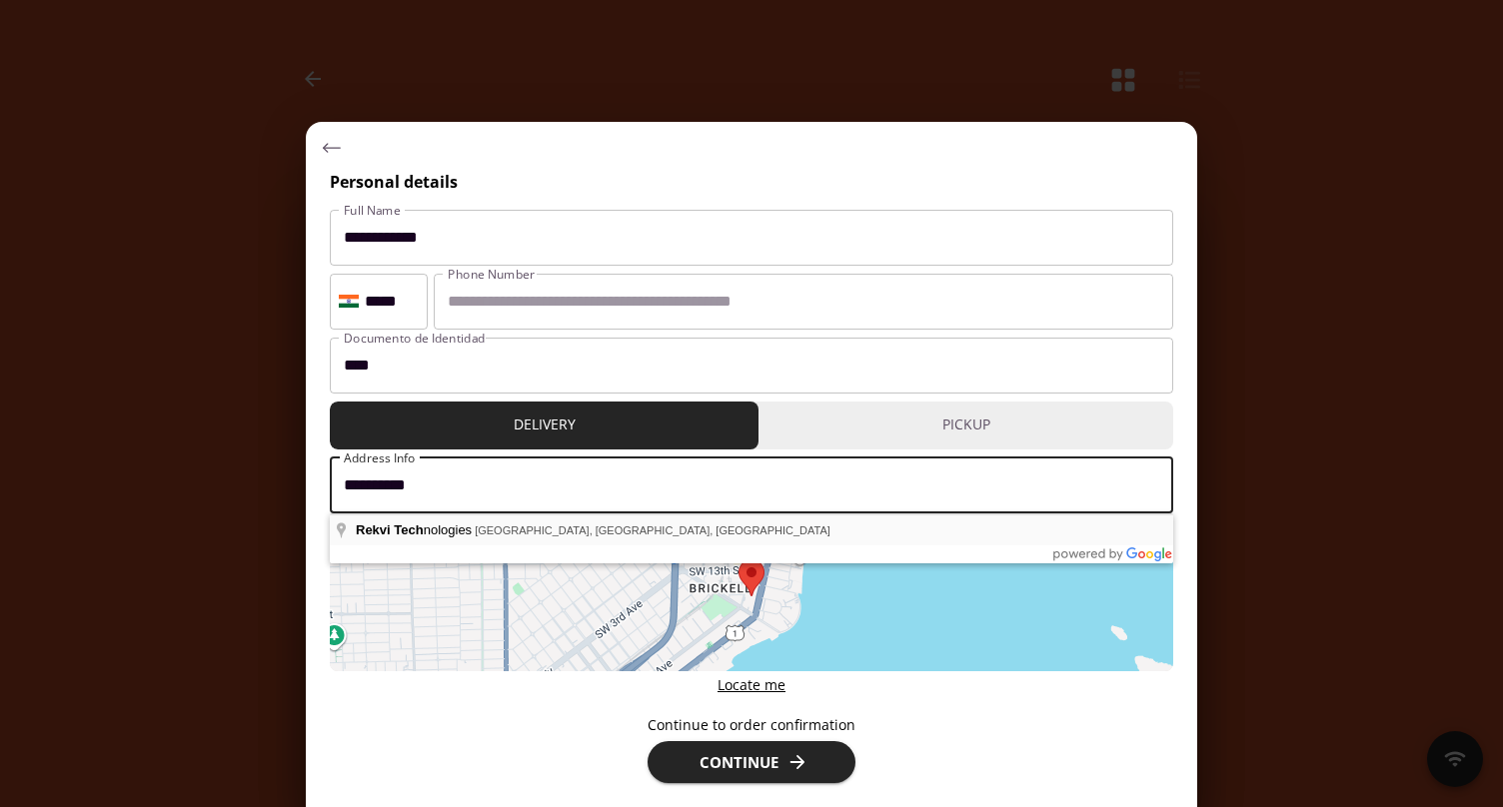
type input "**********"
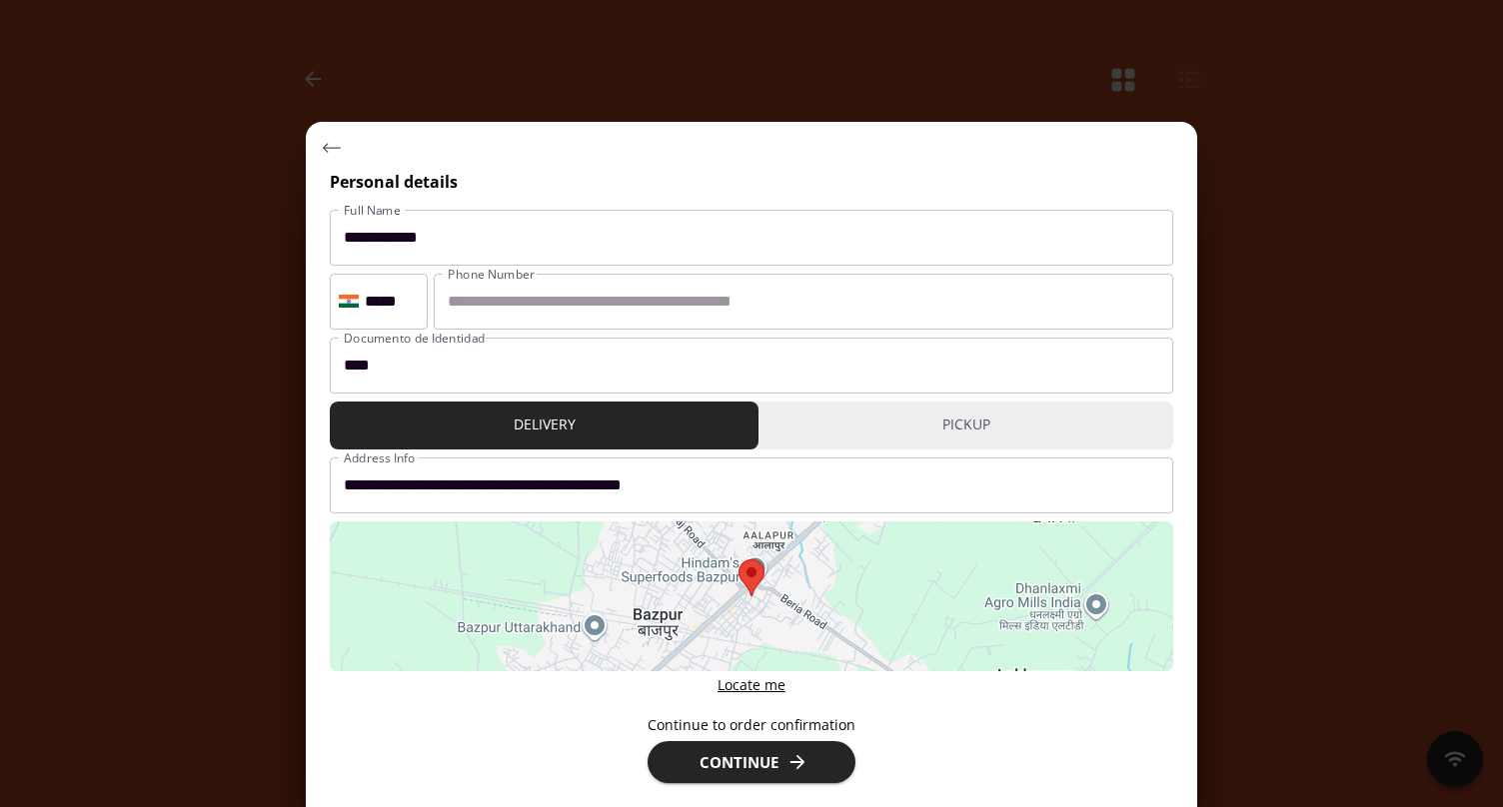
click at [783, 769] on span "Continue" at bounding box center [751, 762] width 164 height 26
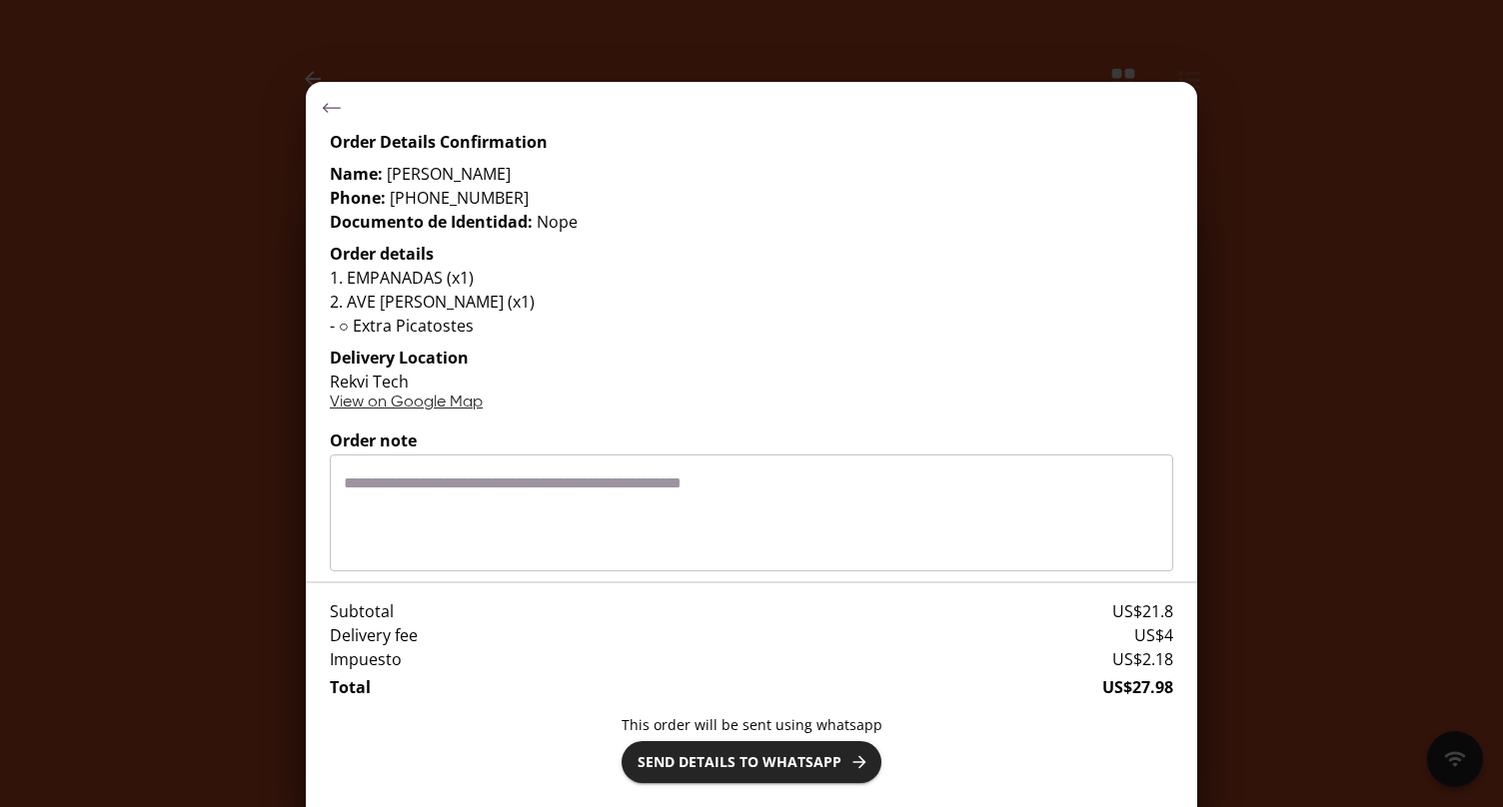
scroll to position [6, 0]
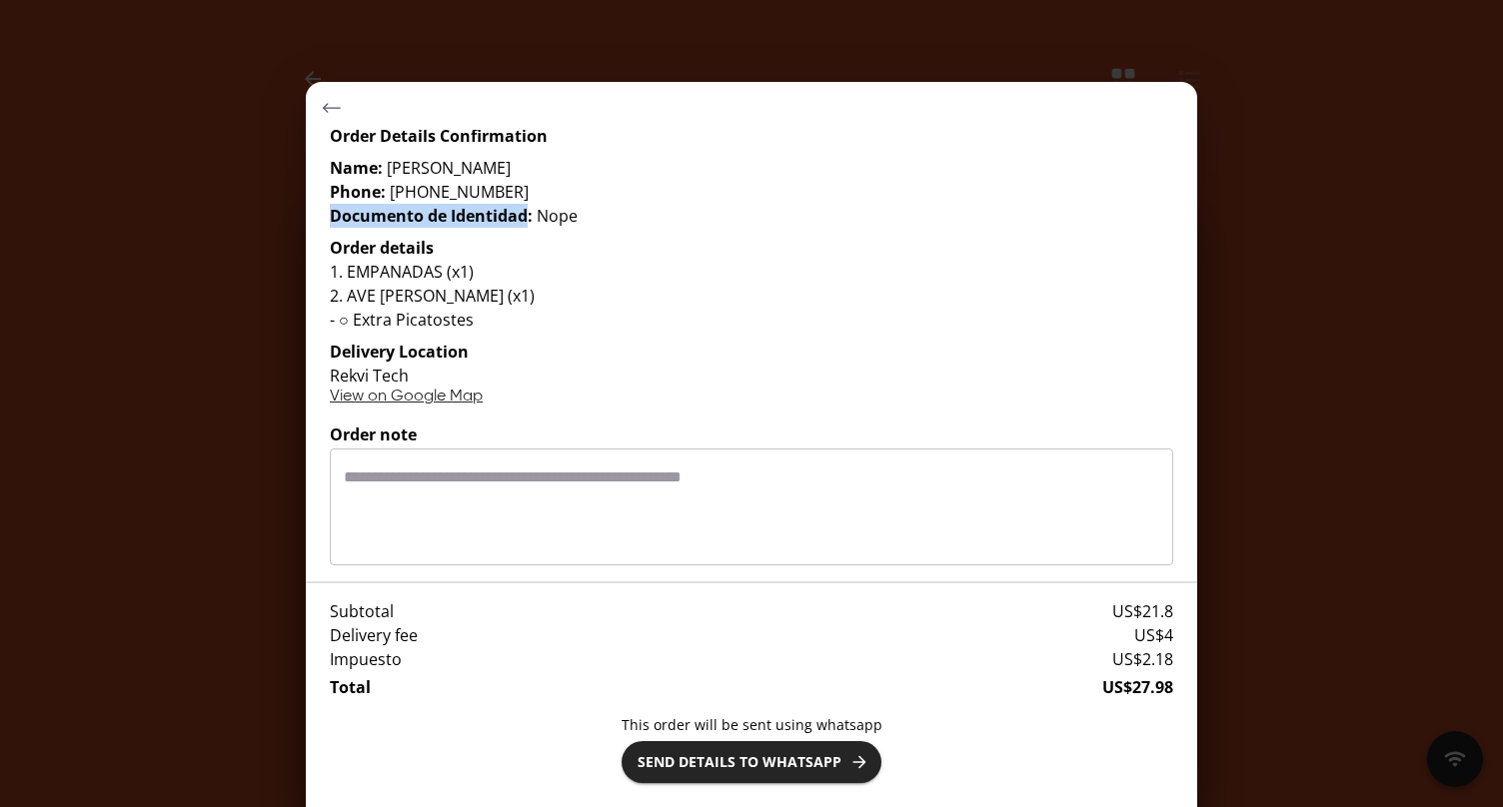
drag, startPoint x: 528, startPoint y: 219, endPoint x: 333, endPoint y: 222, distance: 194.9
click at [333, 222] on strong "Documento de Identidad :" at bounding box center [431, 216] width 203 height 22
copy strong "Documento de Identidad"
drag, startPoint x: 407, startPoint y: 660, endPoint x: 327, endPoint y: 653, distance: 80.2
click at [327, 653] on div "Subtotal US$ 21.8 Delivery fee US$ 4 Impuesto US$ 2.18 Total US$ 27.98 This ord…" at bounding box center [751, 695] width 891 height 224
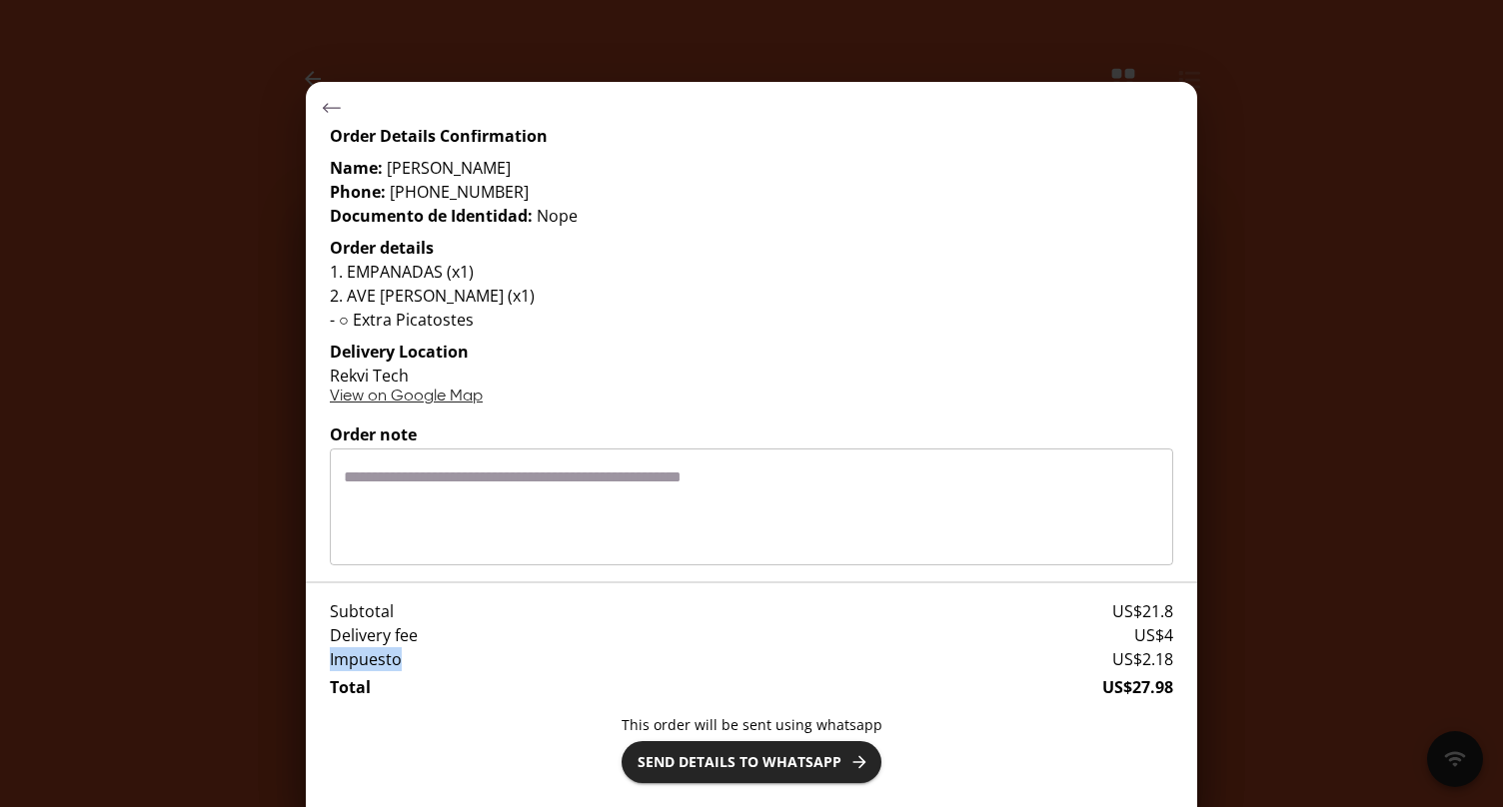
copy p "Impuesto"
click at [738, 776] on button "Send details to whatsapp" at bounding box center [751, 762] width 260 height 42
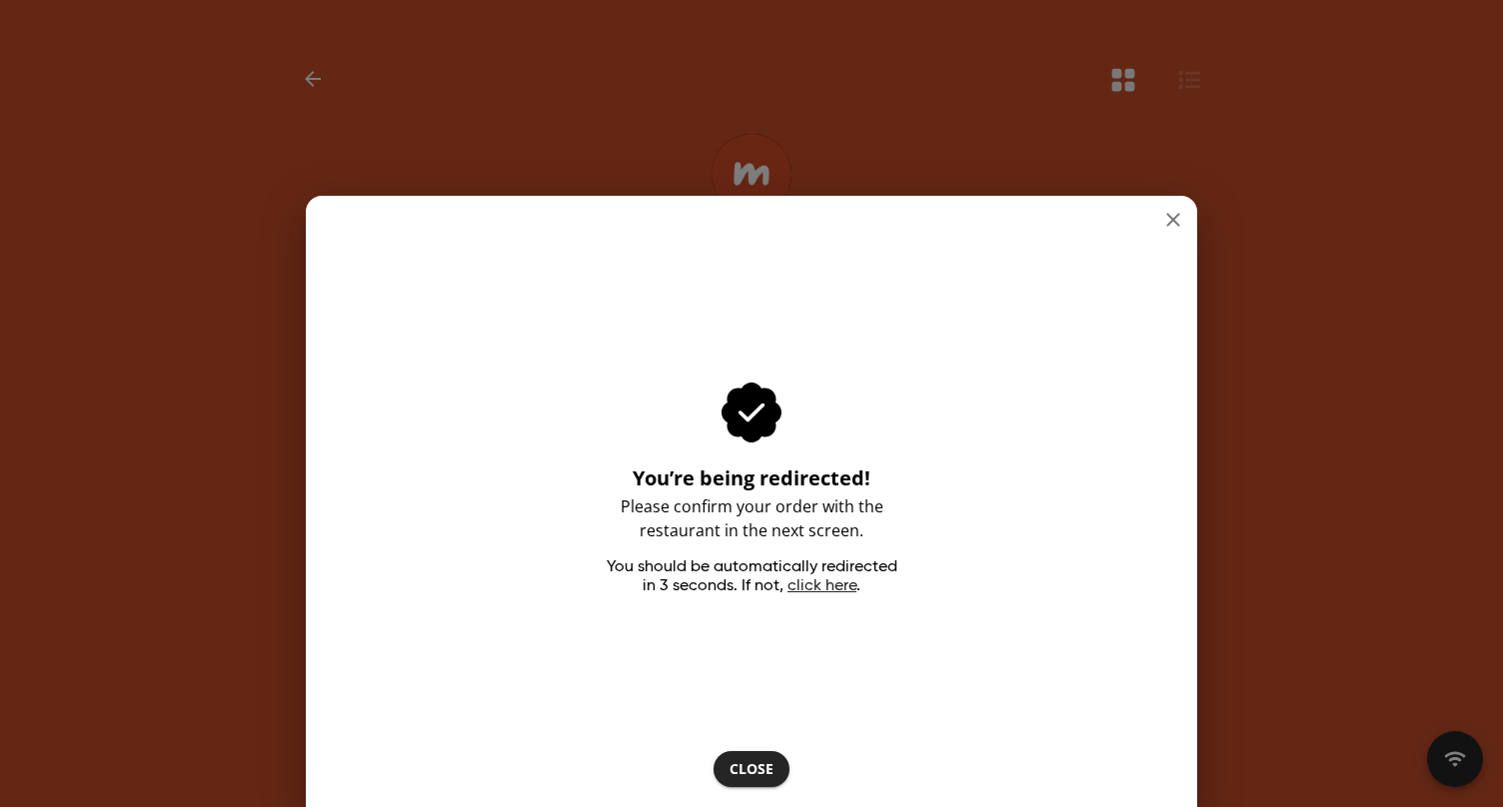
click at [752, 757] on span "Close" at bounding box center [751, 769] width 44 height 25
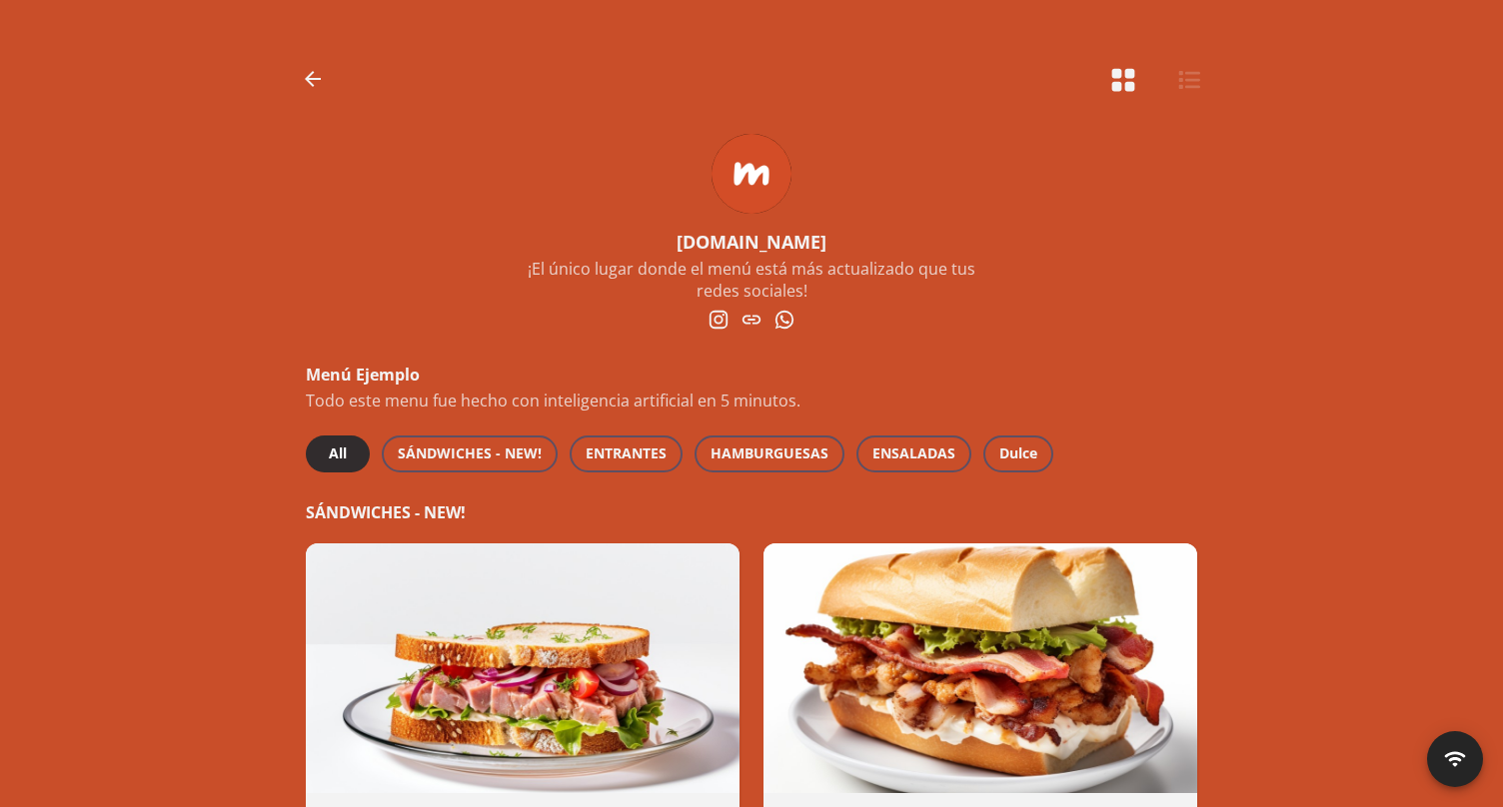
click at [1182, 79] on icon "List View Button" at bounding box center [1189, 80] width 23 height 23
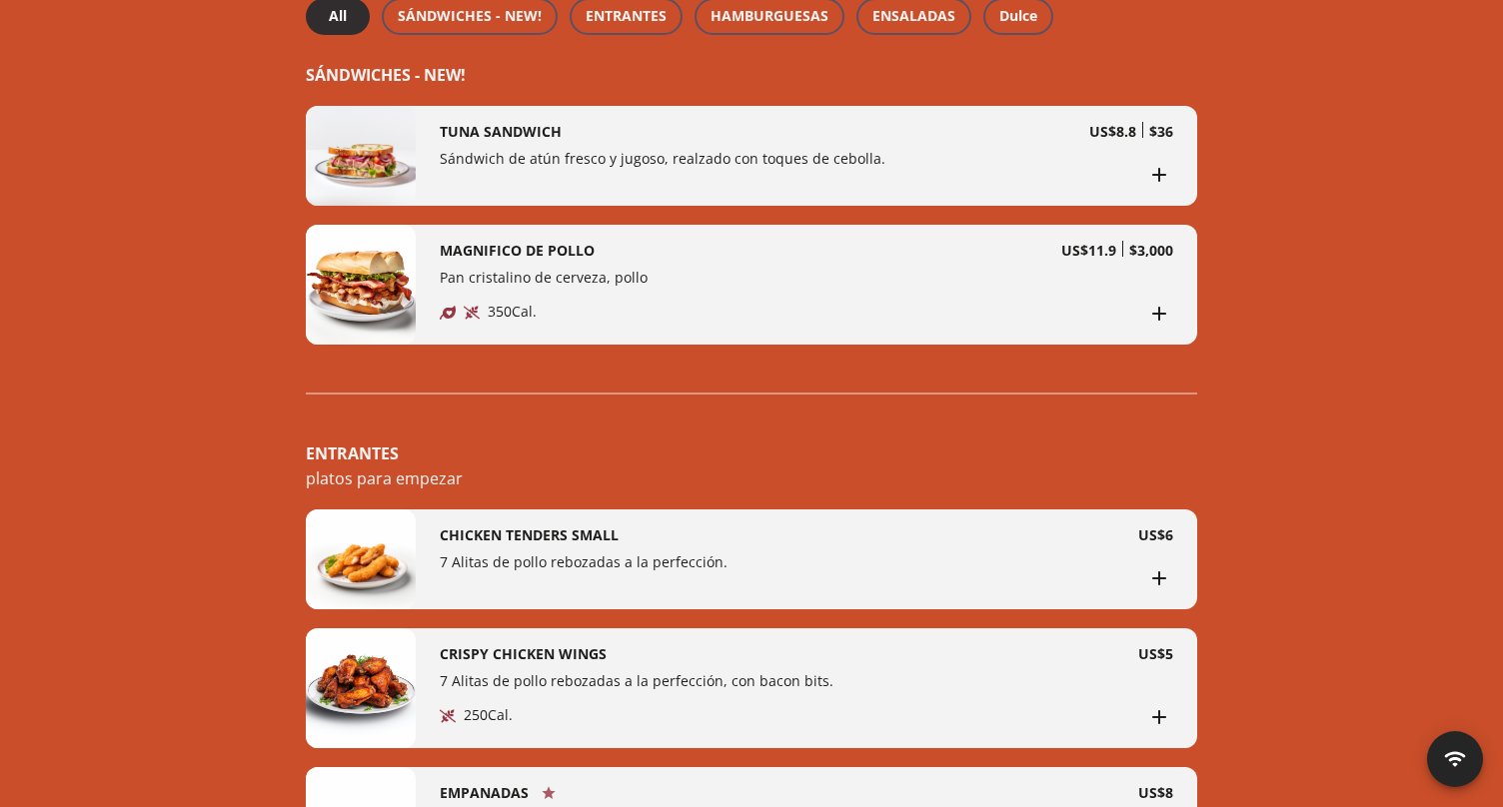
scroll to position [0, 0]
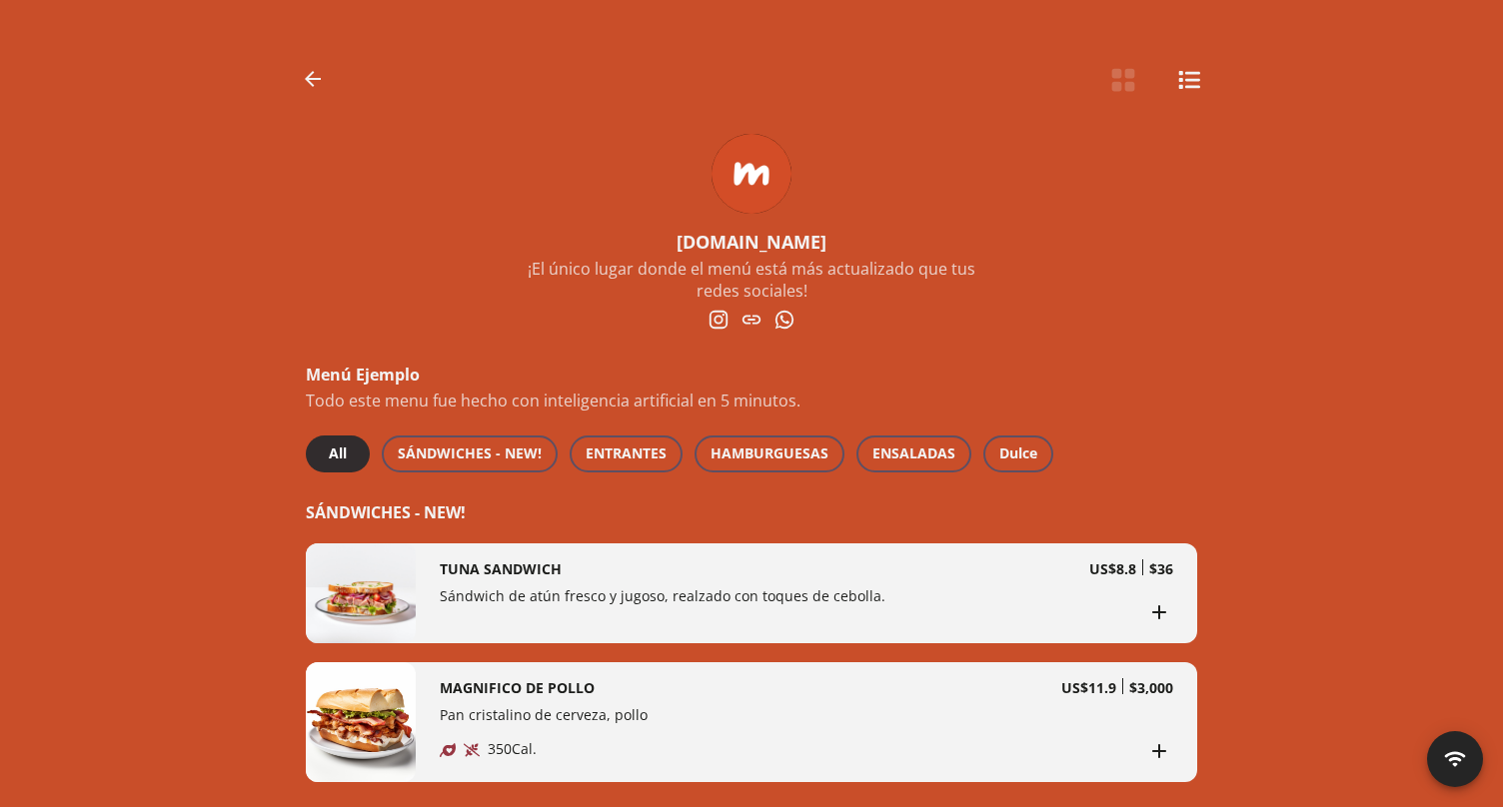
click at [318, 82] on icon "button" at bounding box center [313, 79] width 24 height 24
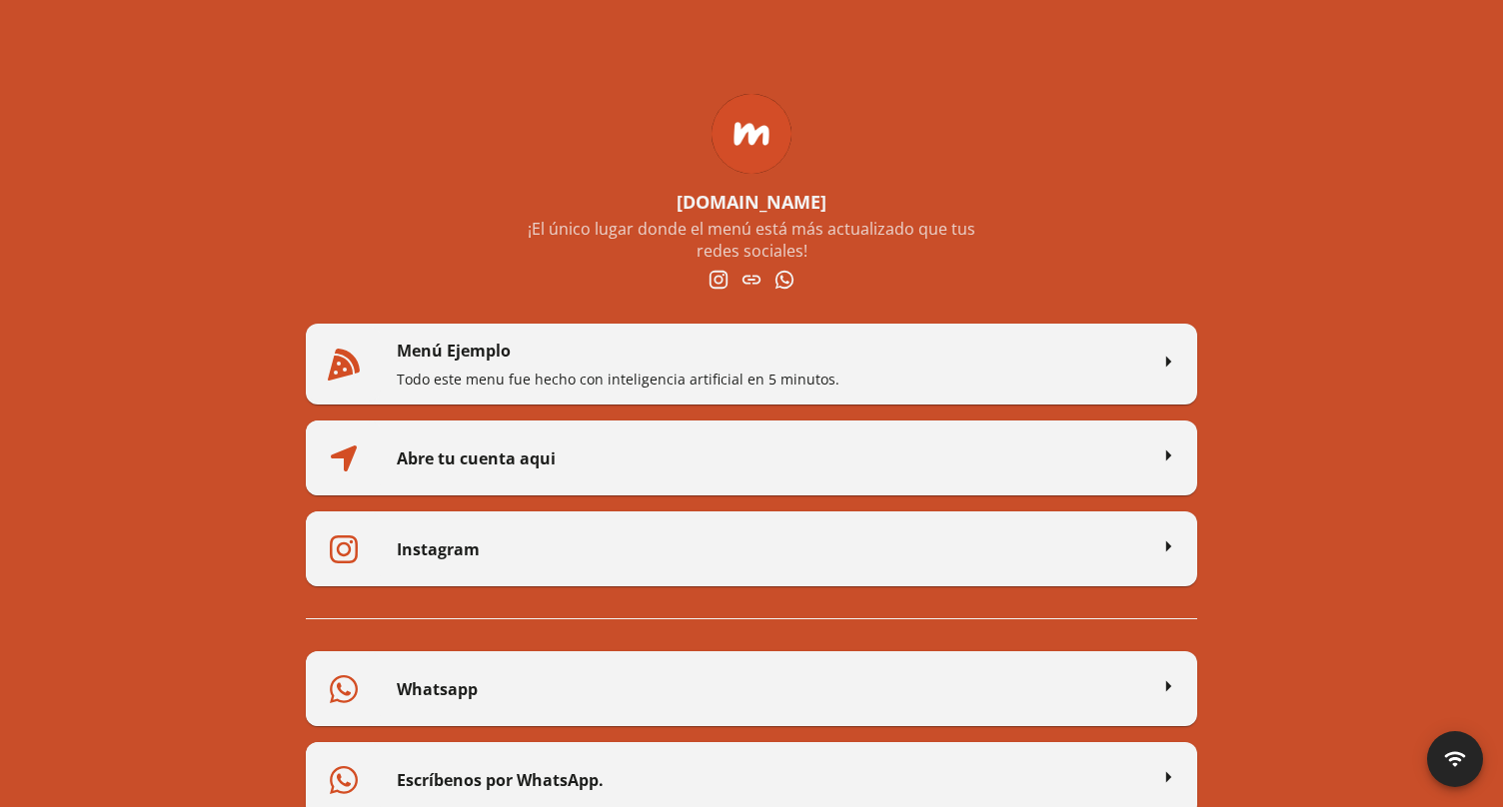
click at [318, 82] on div "menu.link ¡El único lugar donde el menú está más actualizado que tus redes soci…" at bounding box center [751, 194] width 939 height 260
click at [753, 276] on icon "social-link-WEBSITE" at bounding box center [751, 279] width 18 height 9
